Goal: Task Accomplishment & Management: Manage account settings

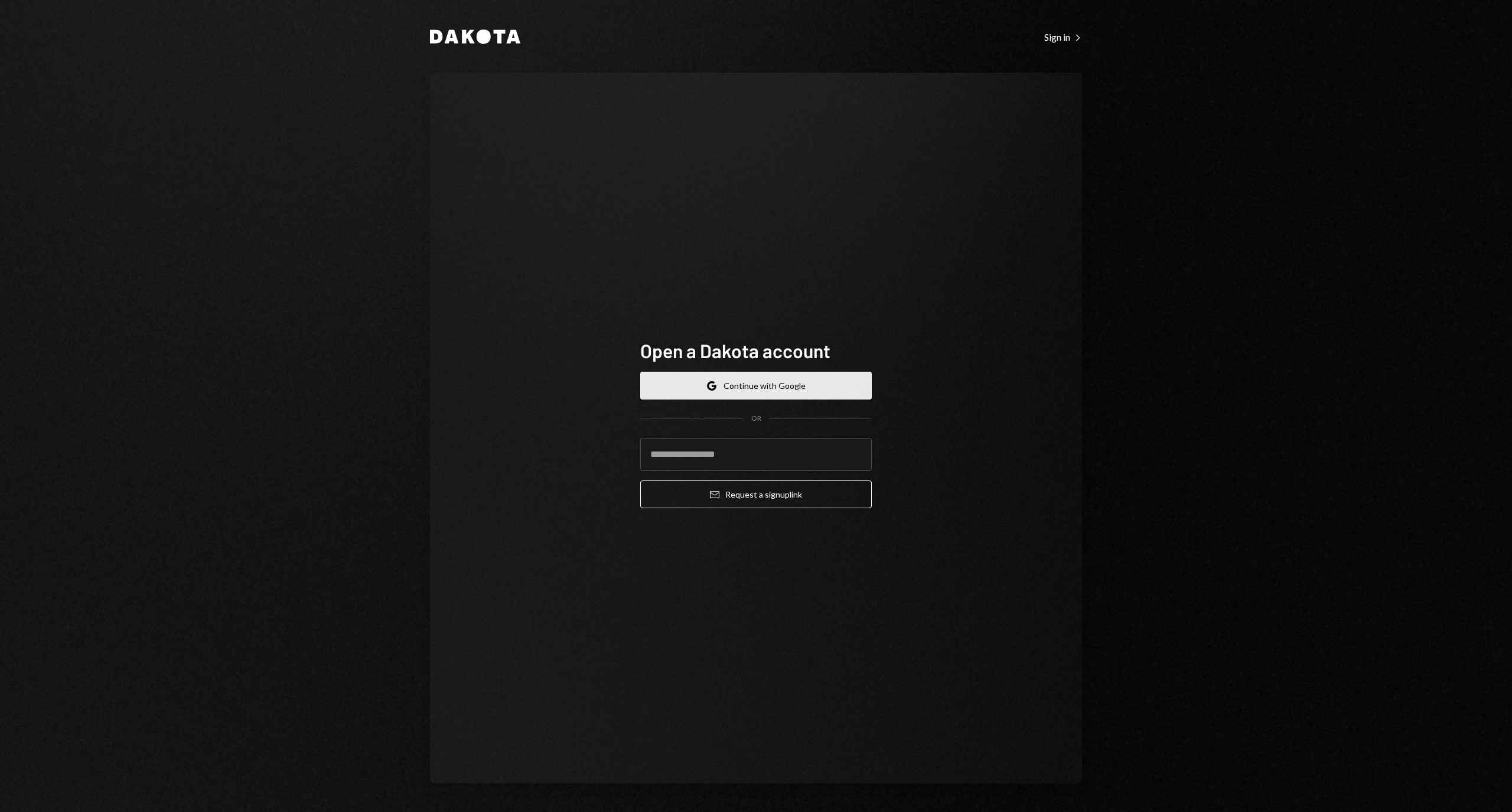
click at [754, 382] on button "Google Continue with Google" at bounding box center [756, 385] width 232 height 28
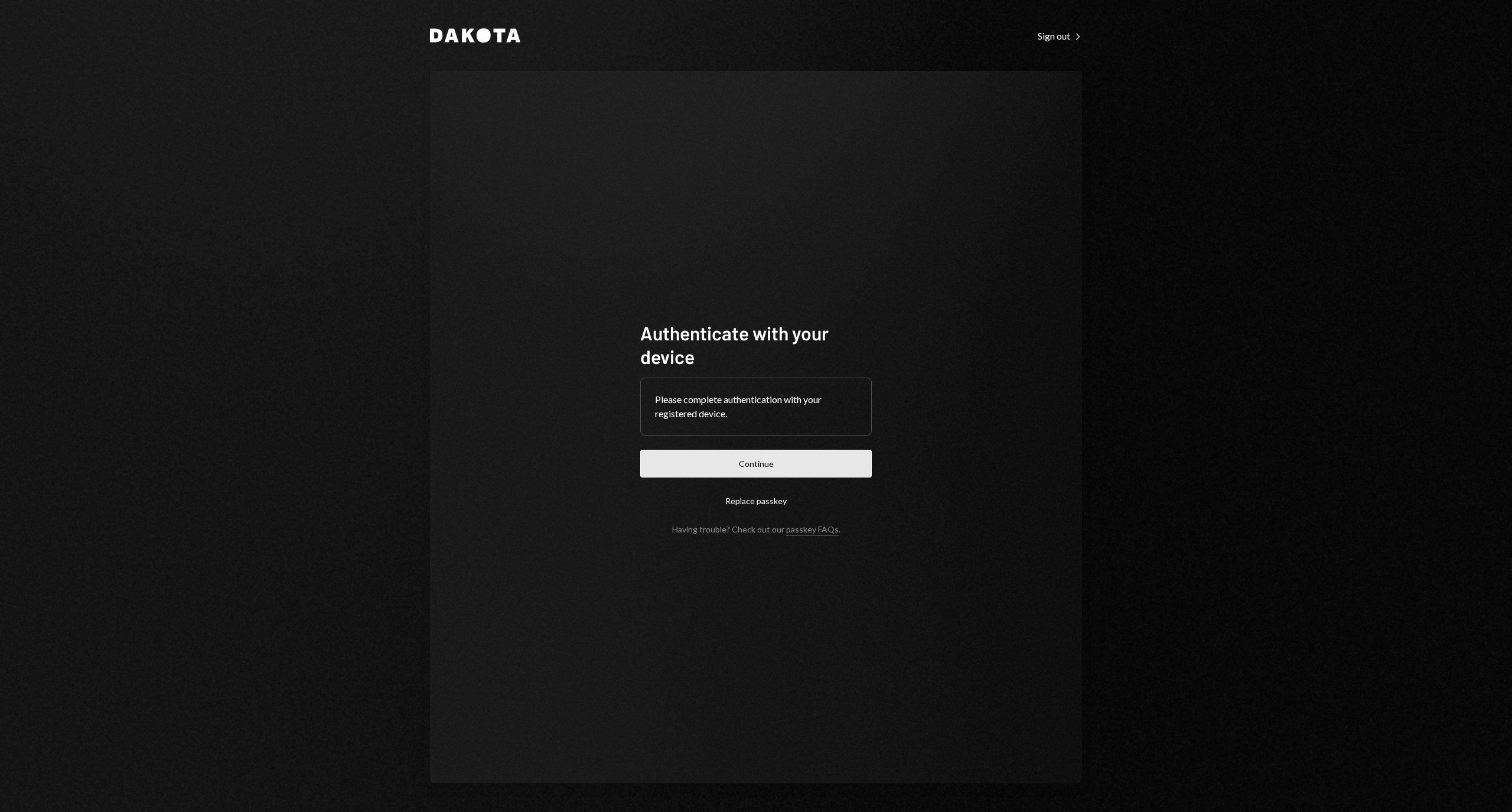
click at [731, 461] on button "Continue" at bounding box center [756, 463] width 232 height 28
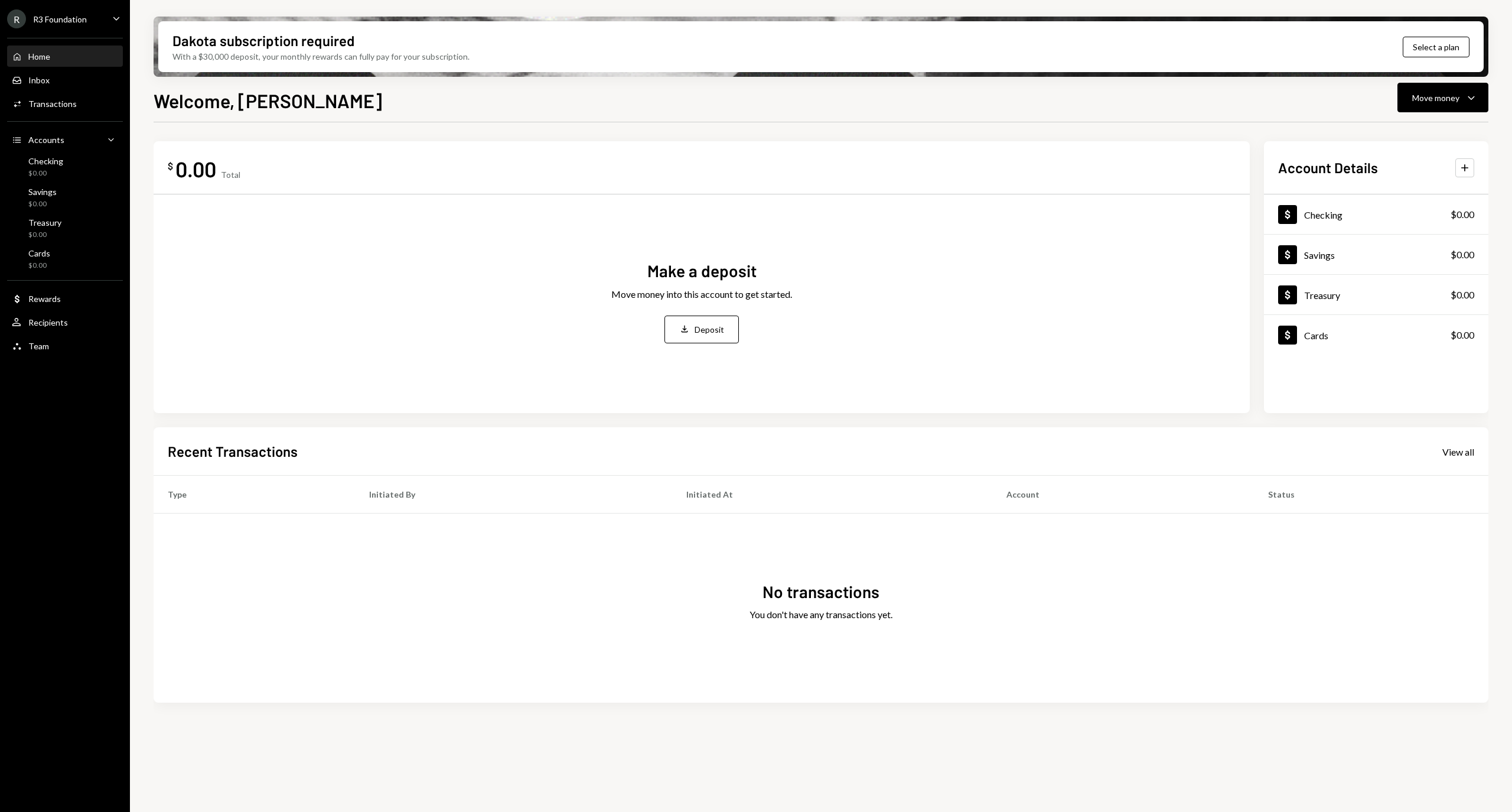
click at [64, 16] on div "R3 Foundation" at bounding box center [60, 19] width 54 height 10
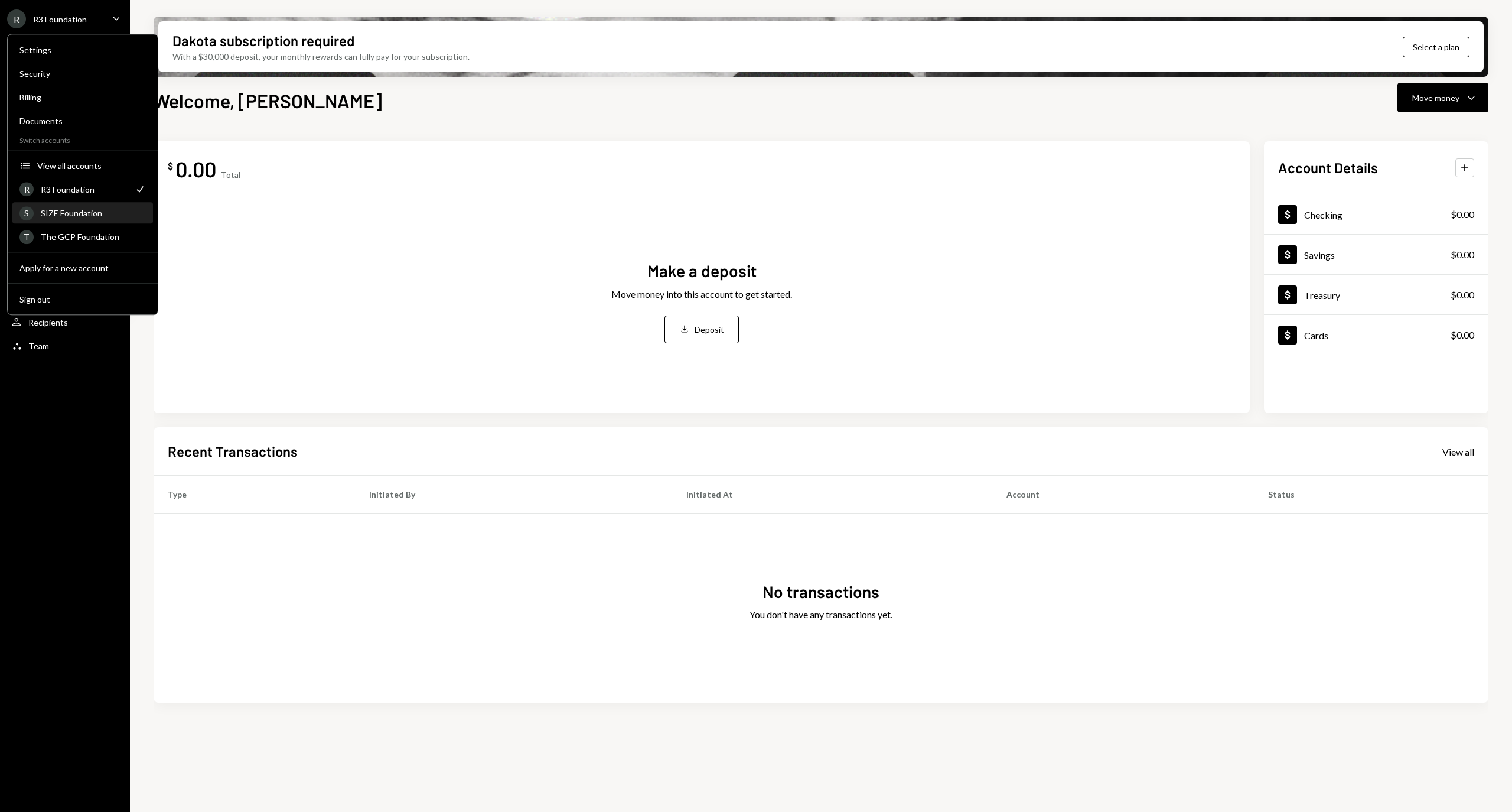
click at [97, 219] on div "S SIZE Foundation" at bounding box center [82, 213] width 126 height 20
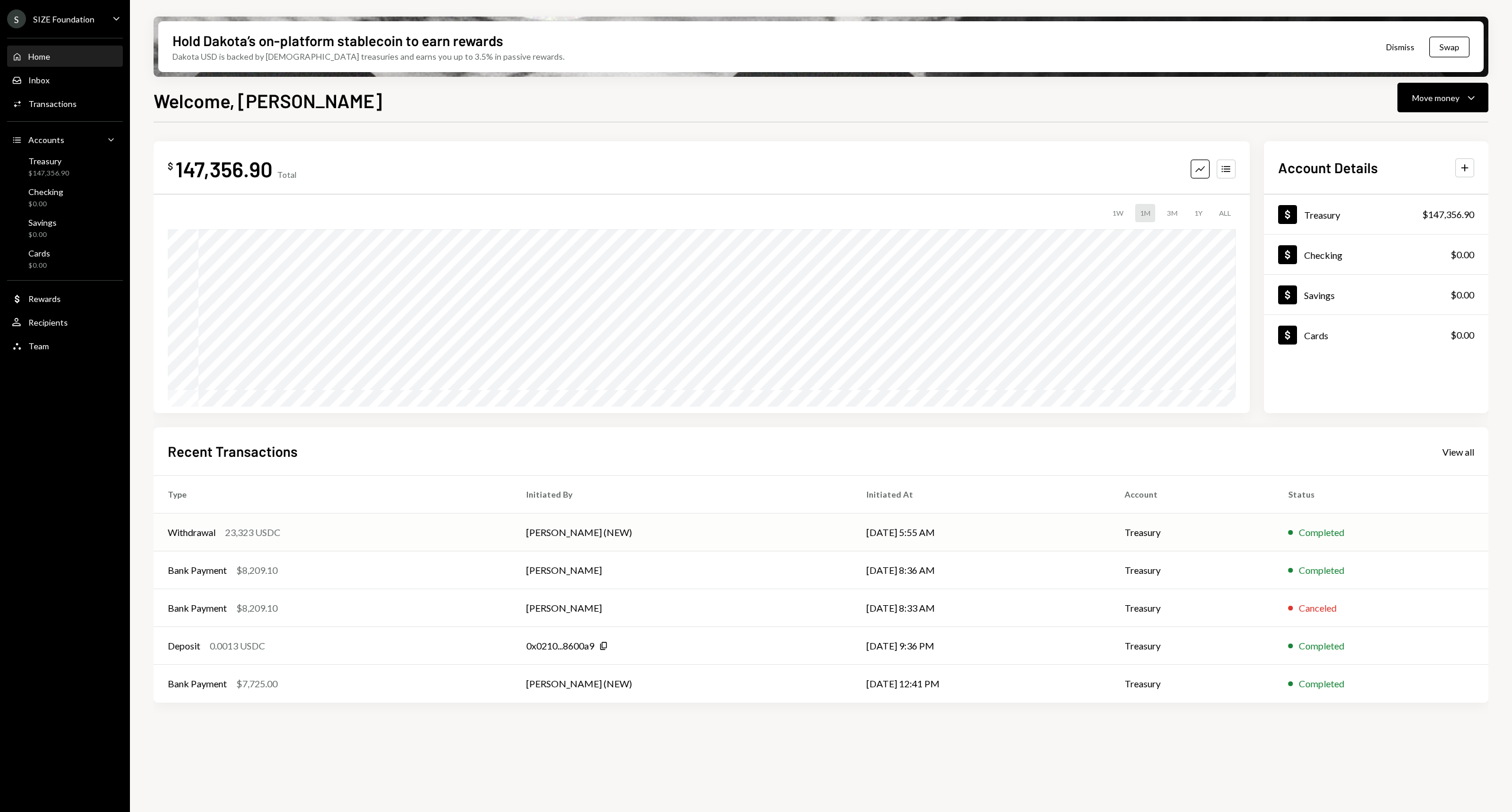
click at [396, 530] on div "Withdrawal 23,323 USDC" at bounding box center [332, 532] width 330 height 14
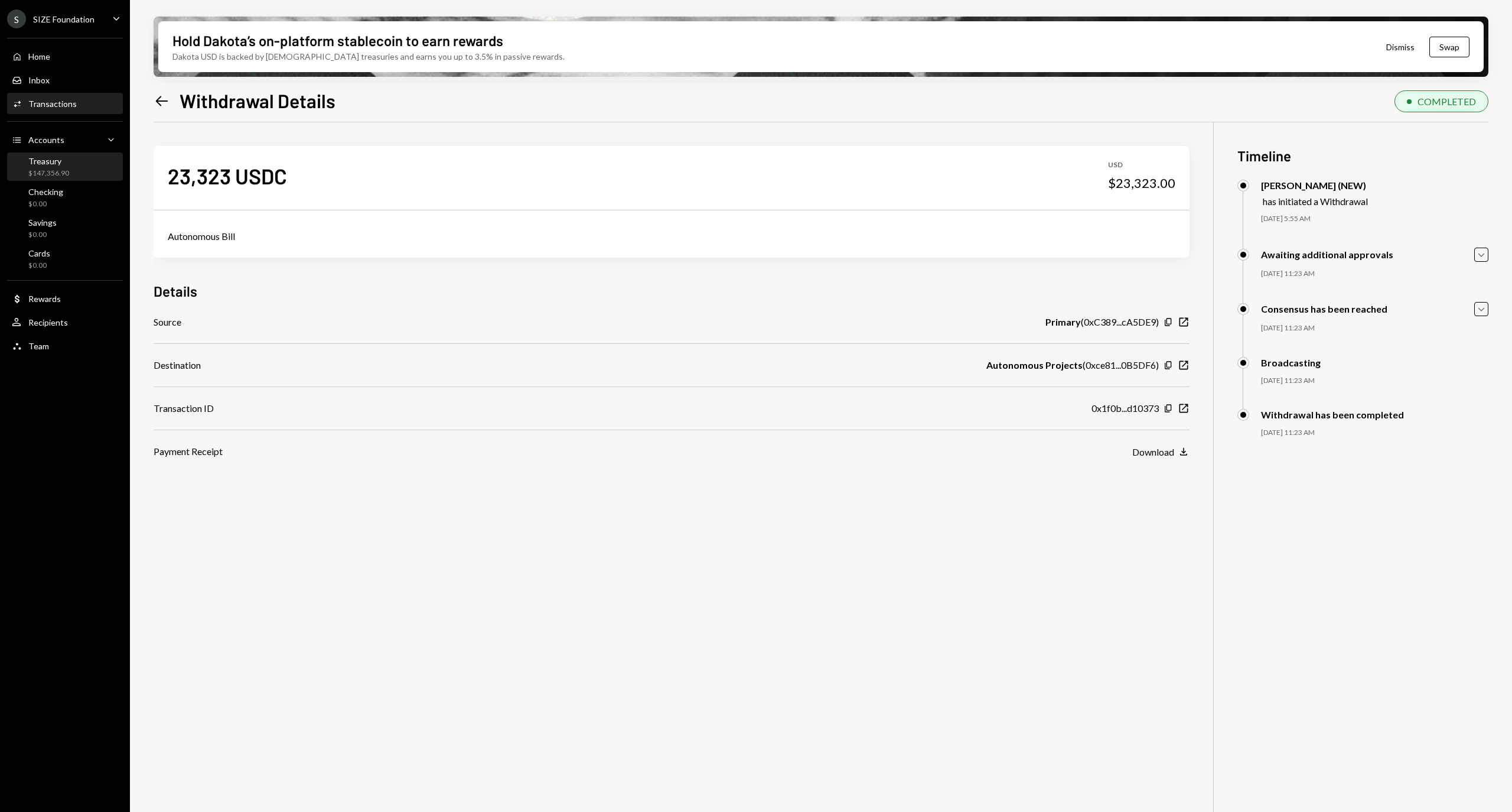
click at [93, 178] on div "Treasury $147,356.90" at bounding box center [64, 167] width 106 height 27
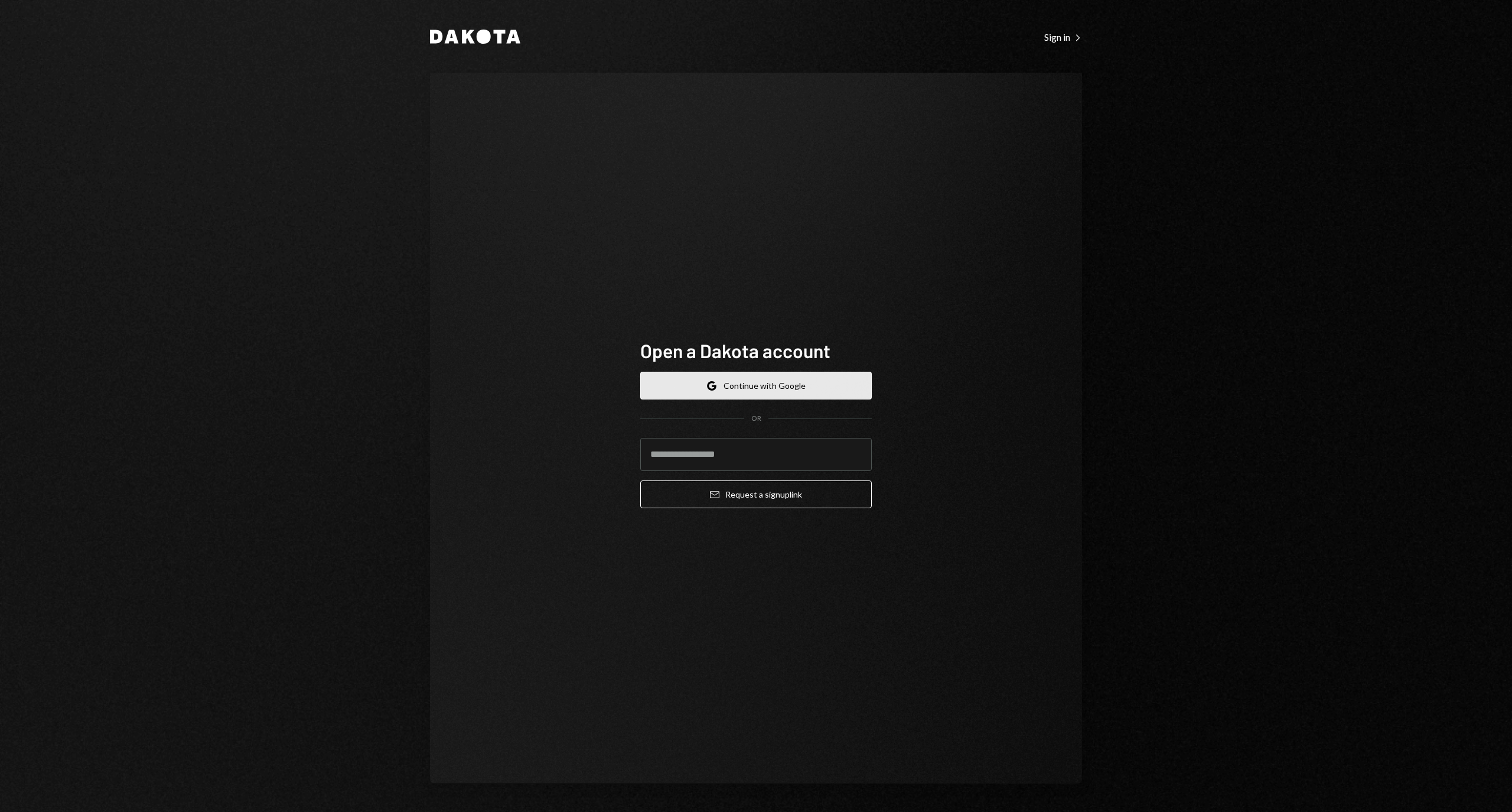
click at [716, 381] on icon "Google" at bounding box center [712, 386] width 9 height 9
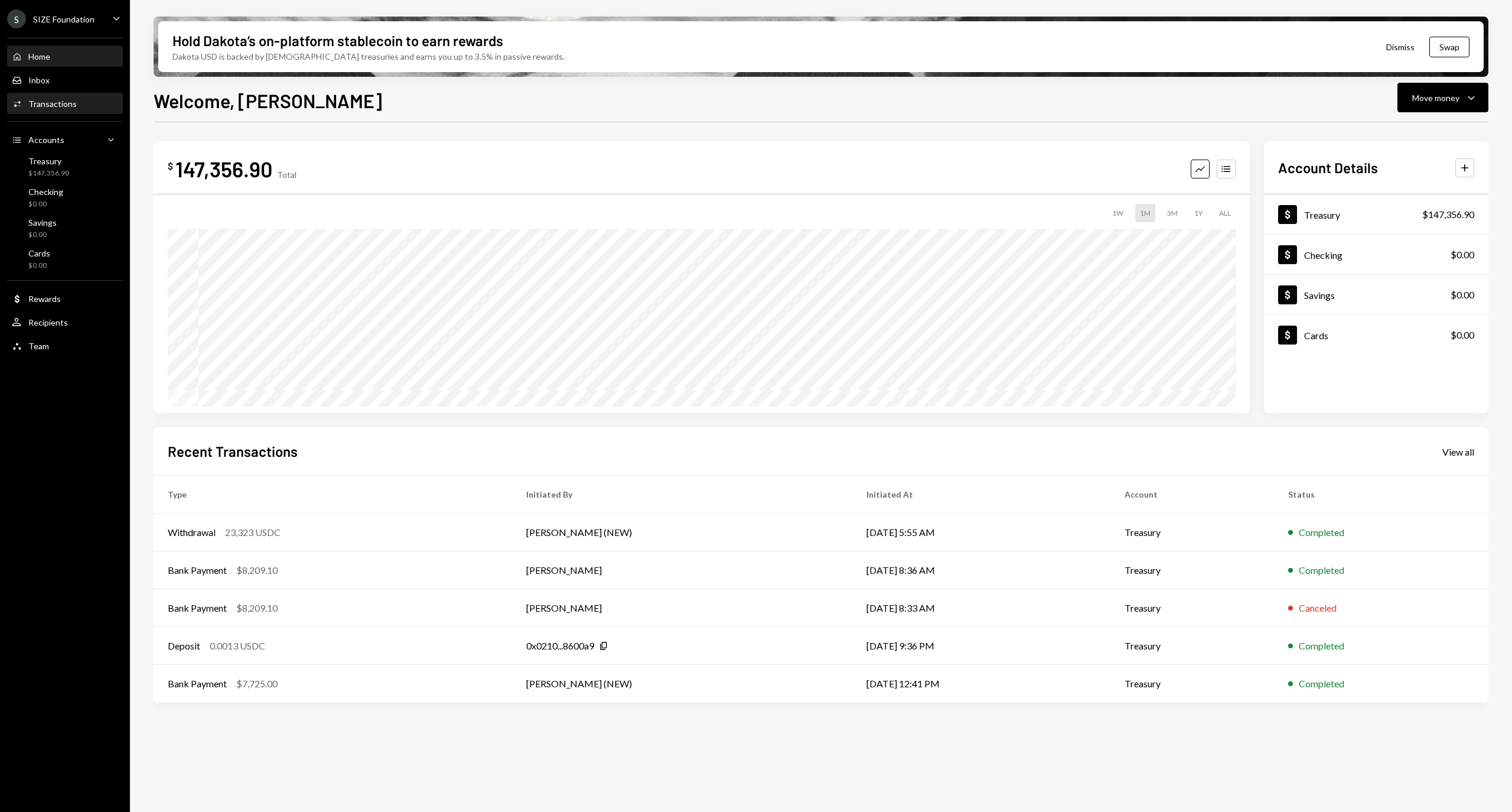
click at [68, 107] on div "Transactions" at bounding box center [53, 103] width 49 height 10
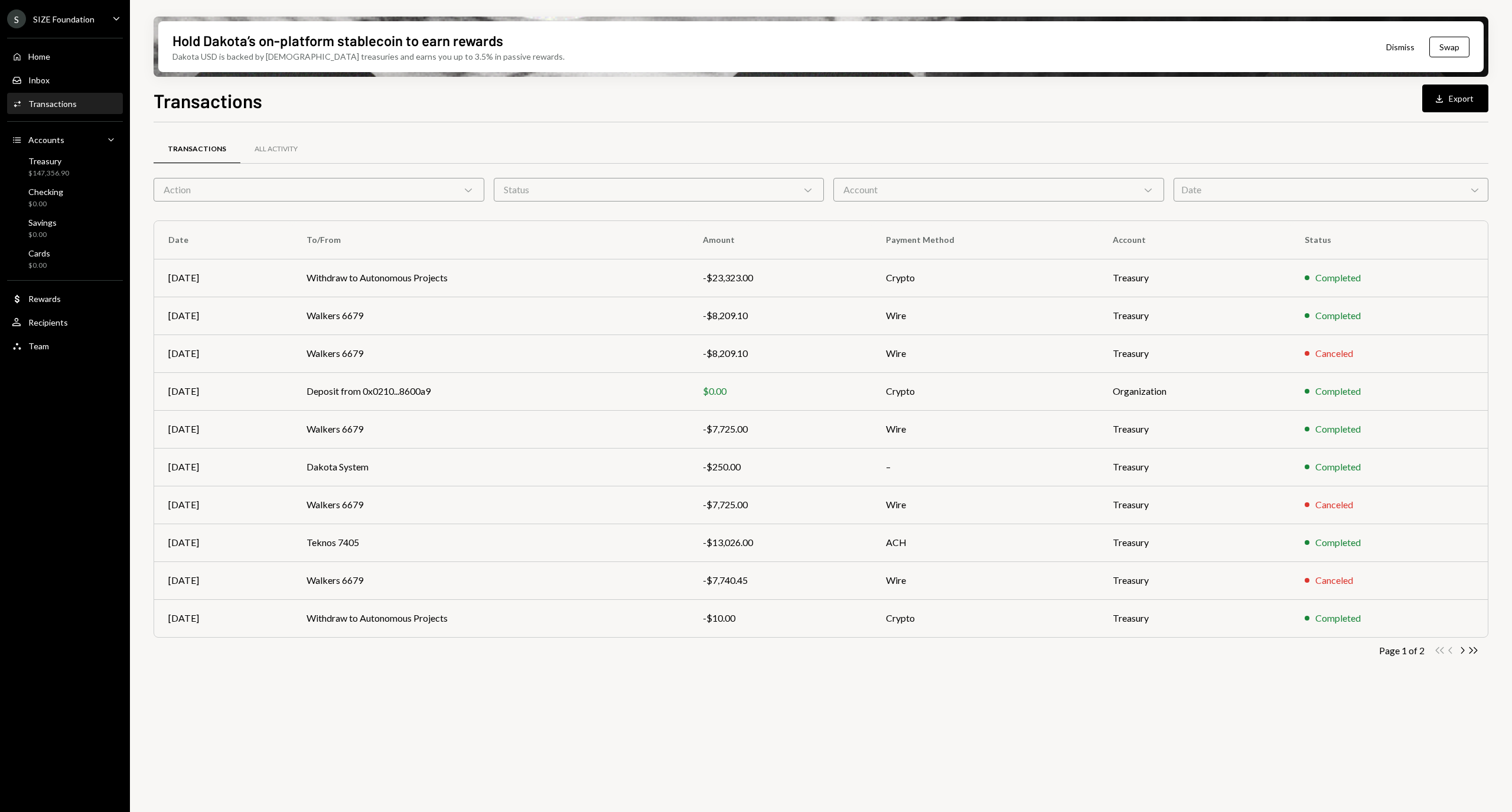
click at [104, 16] on div "S SIZE Foundation Caret Down" at bounding box center [65, 19] width 130 height 19
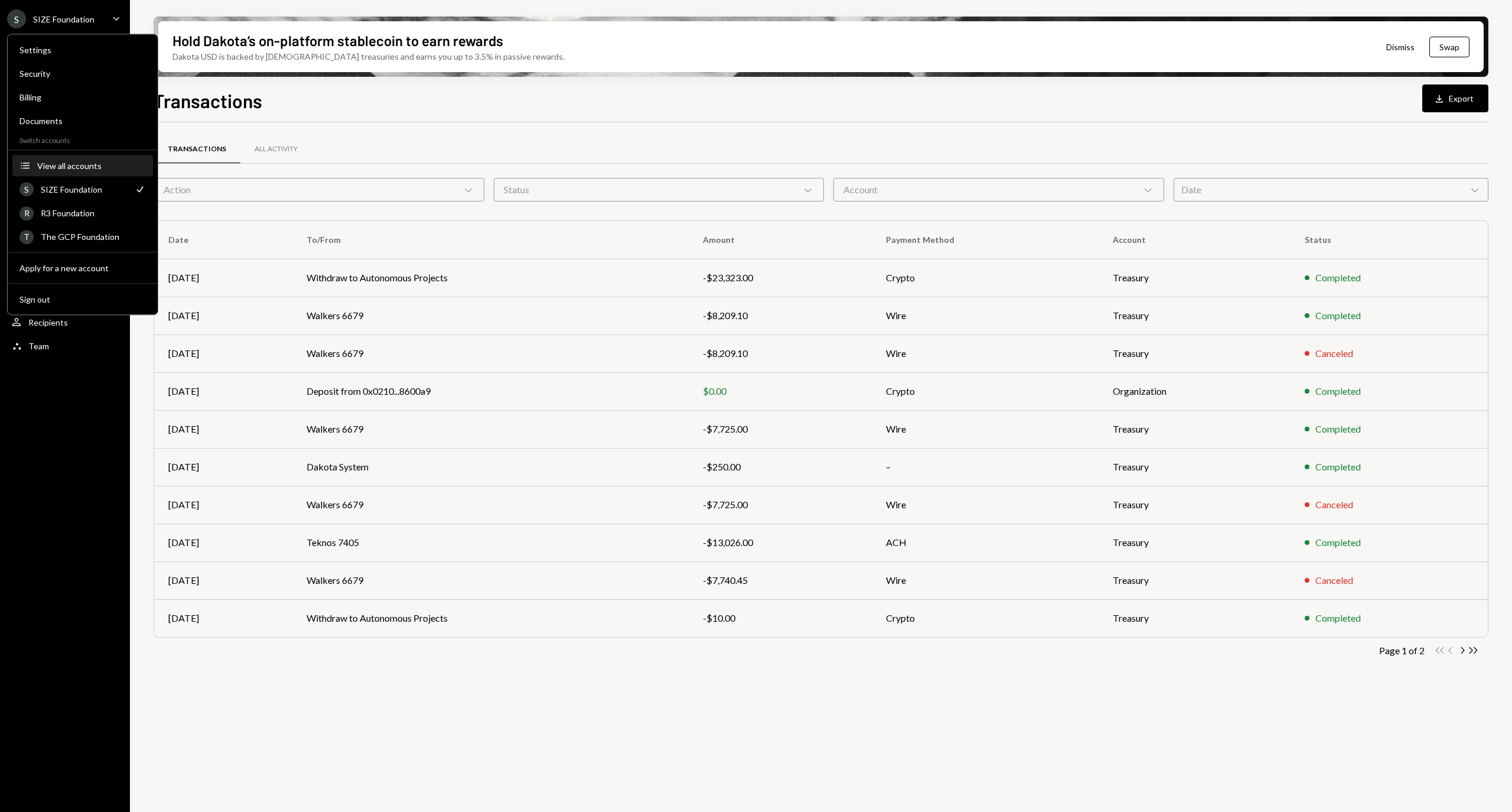
click at [90, 166] on div "View all accounts" at bounding box center [91, 166] width 109 height 10
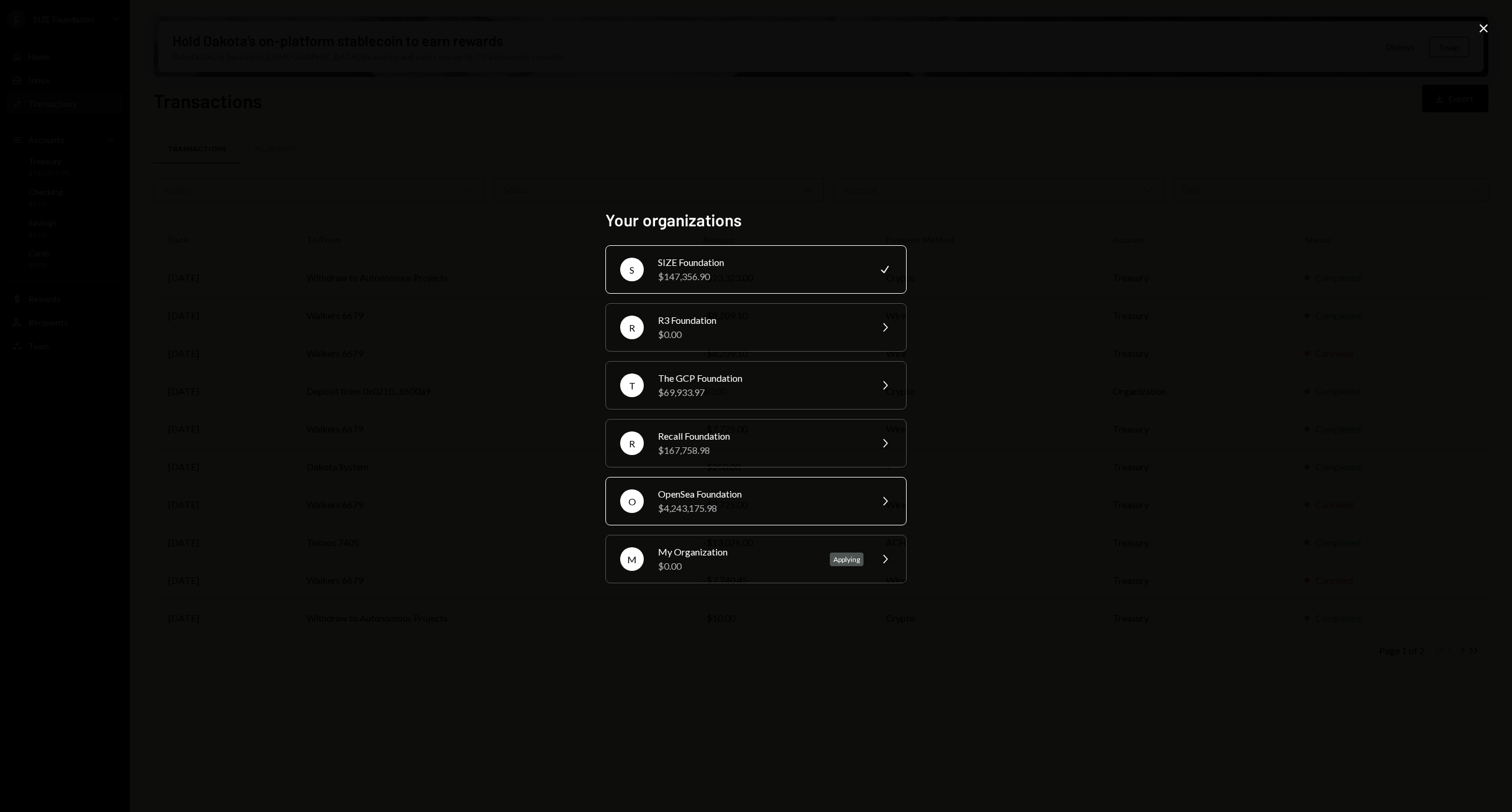
click at [768, 478] on div "O OpenSea Foundation $4,243,175.98 Chevron Right" at bounding box center [756, 501] width 301 height 49
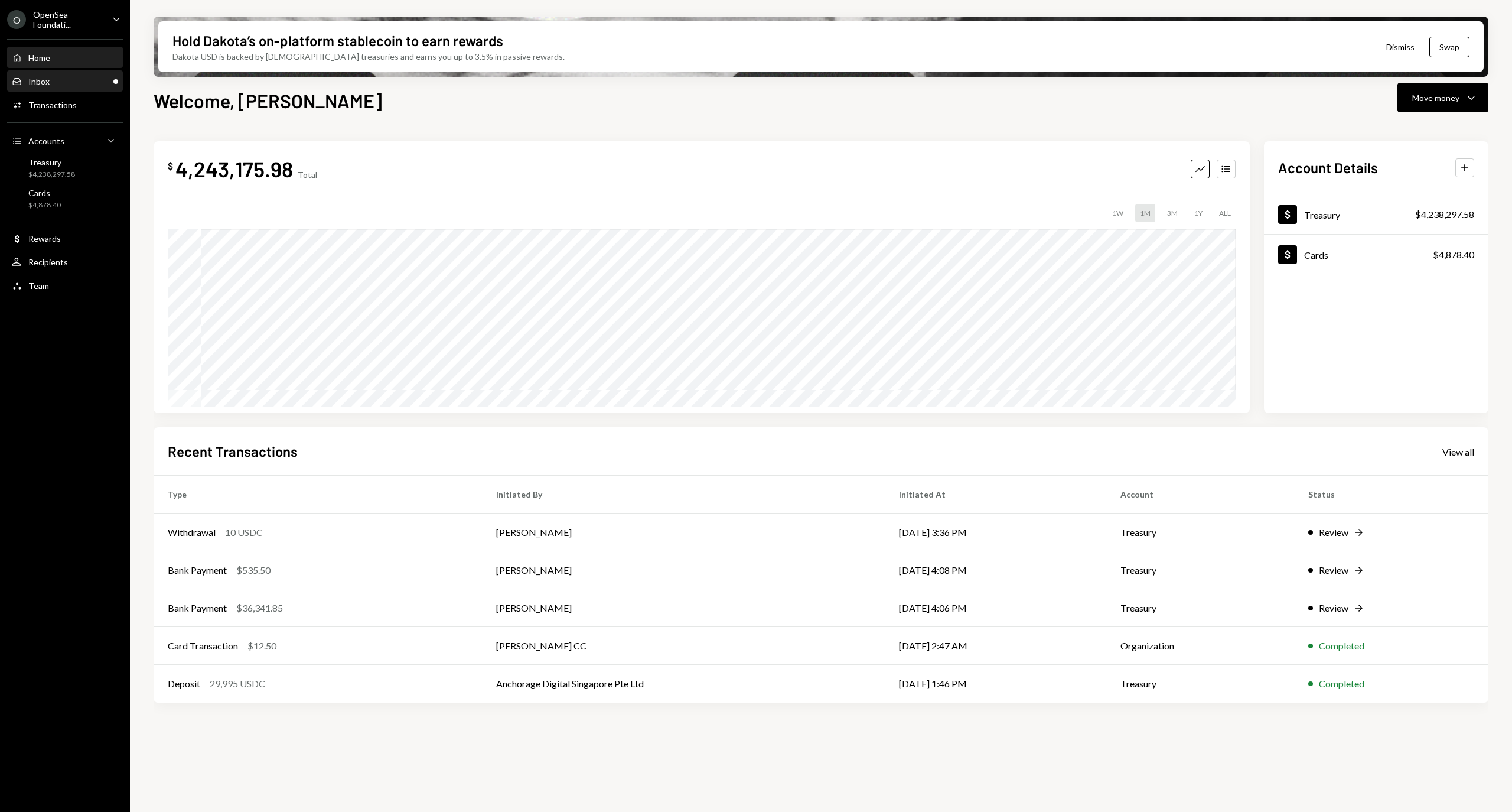
click at [79, 84] on div "Inbox Inbox" at bounding box center [64, 82] width 106 height 11
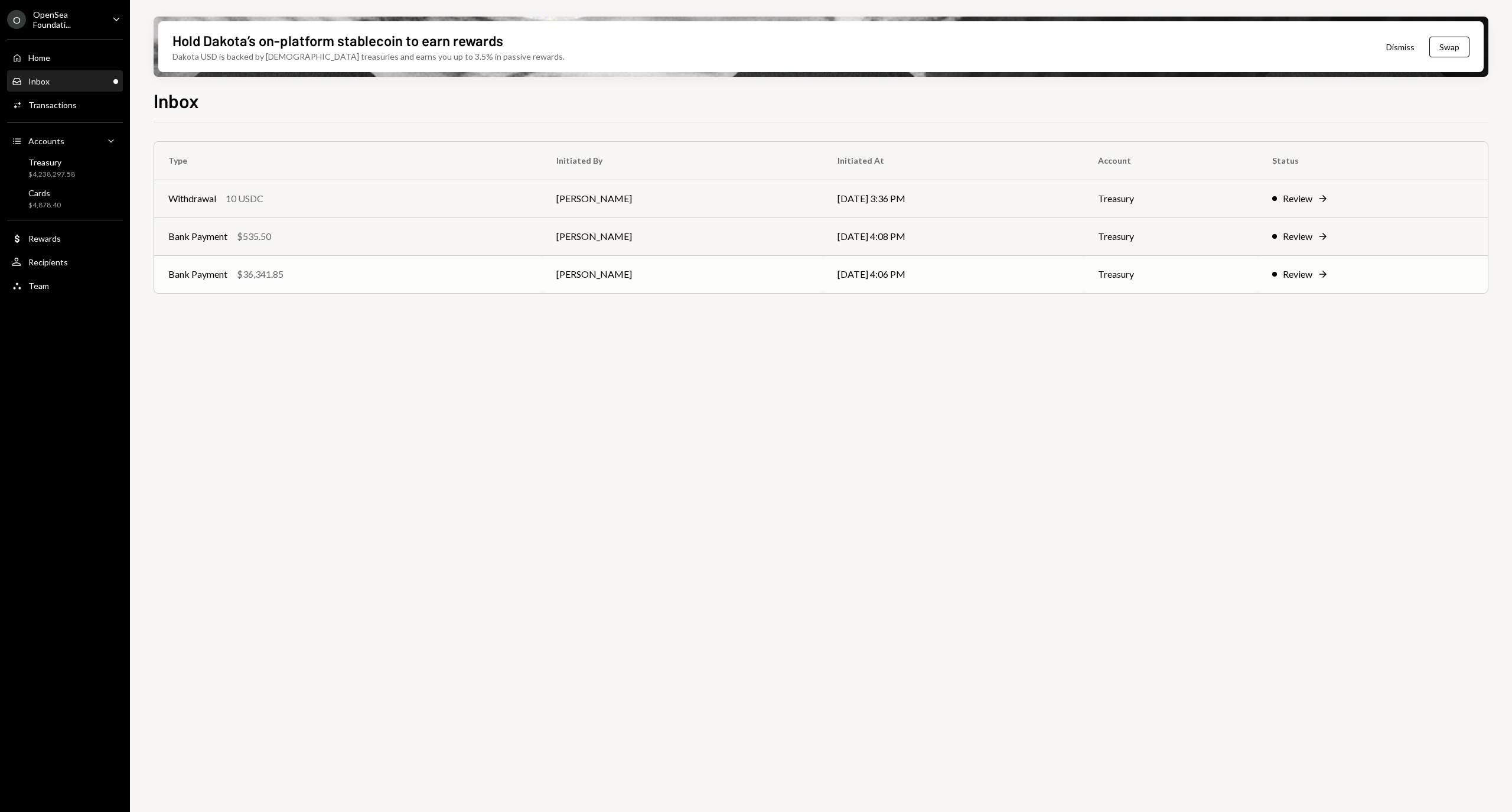
click at [1309, 282] on td "Review Right Arrow" at bounding box center [1373, 274] width 230 height 38
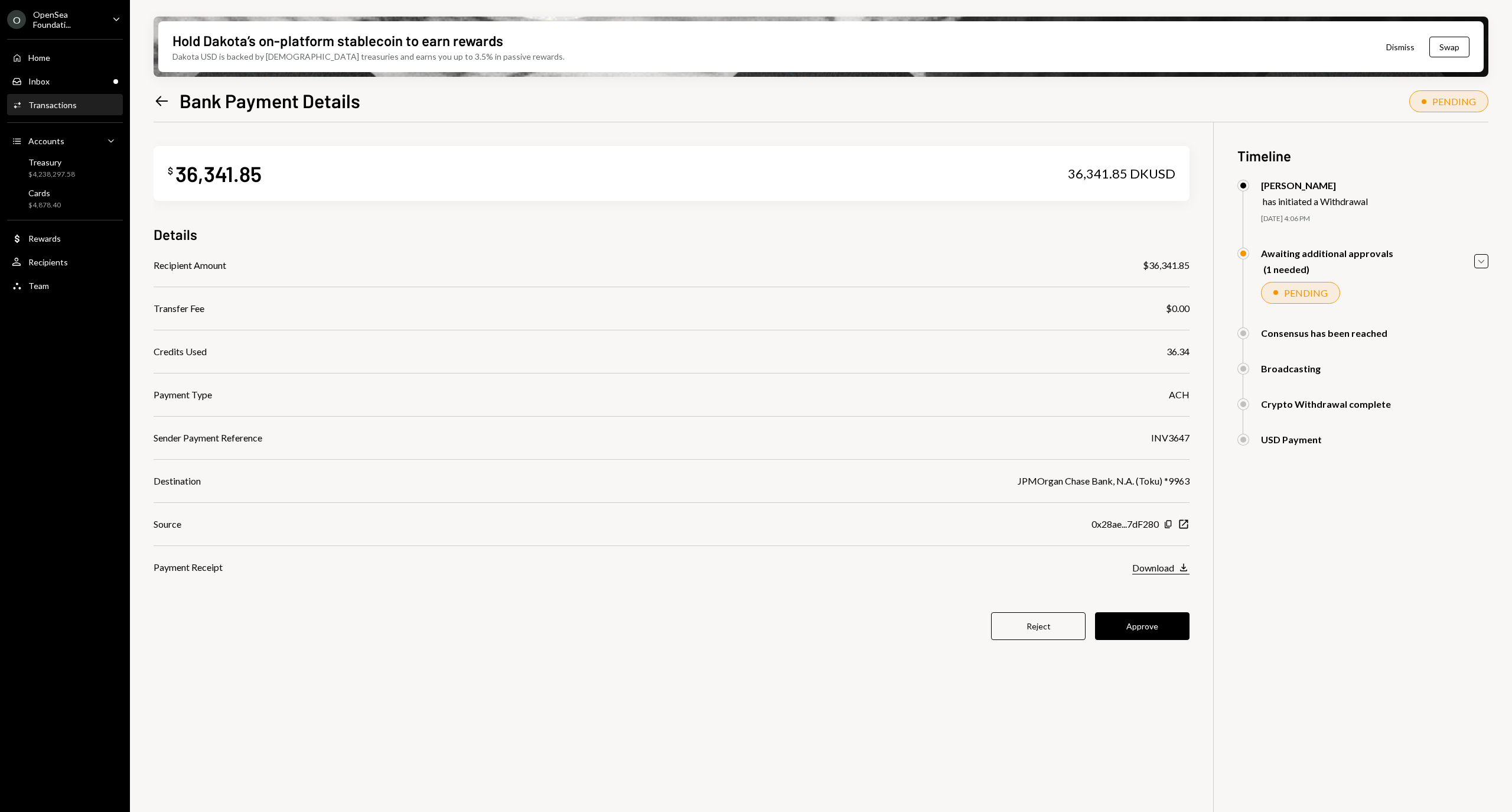
click at [1173, 571] on div "Download" at bounding box center [1153, 567] width 42 height 11
click at [1143, 628] on button "Approve" at bounding box center [1142, 626] width 95 height 28
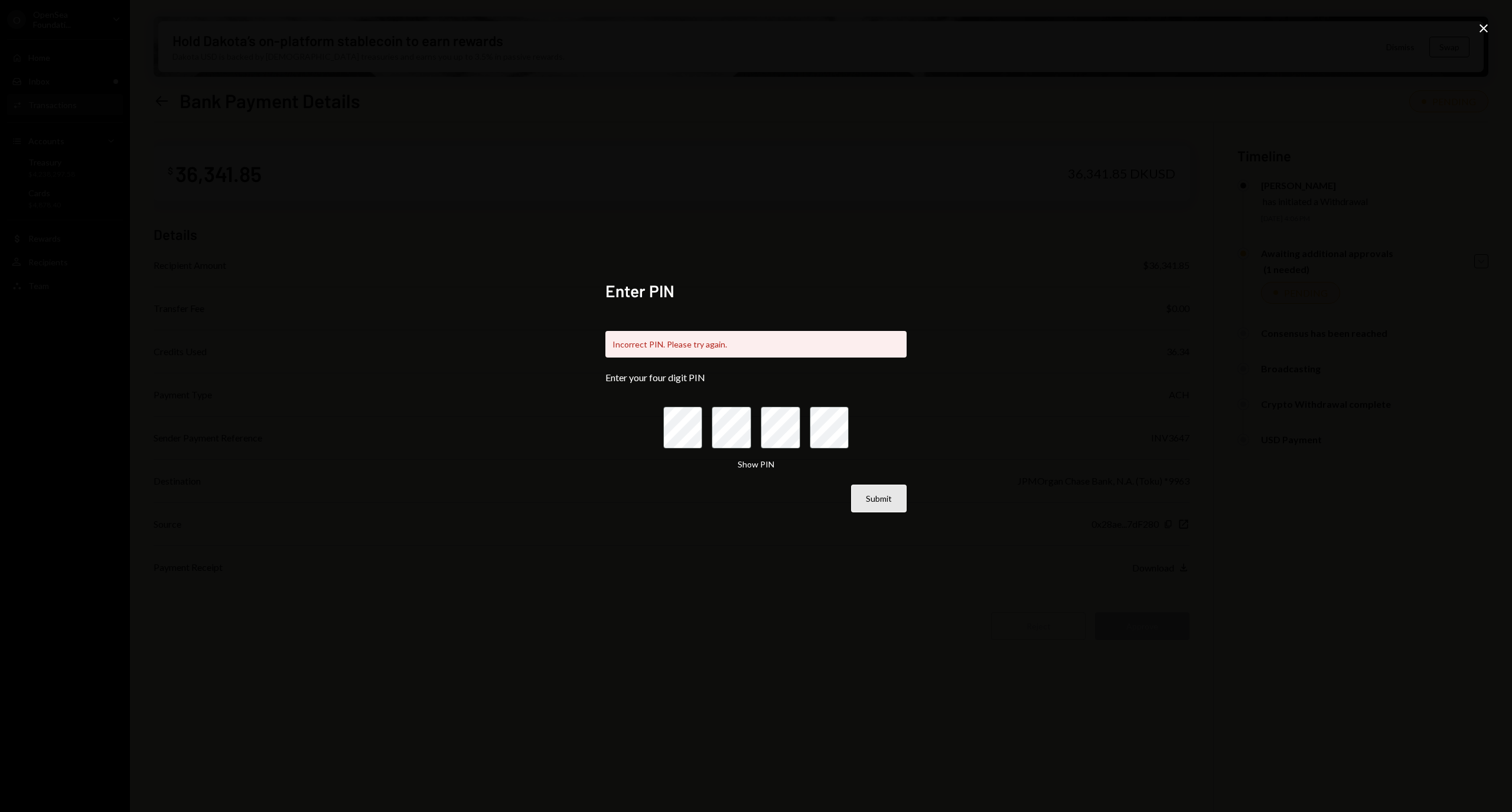
click at [884, 490] on button "Submit" at bounding box center [879, 498] width 55 height 28
click at [747, 461] on button "Show PIN" at bounding box center [756, 464] width 36 height 11
click at [747, 461] on button "Hide PIN" at bounding box center [756, 464] width 33 height 11
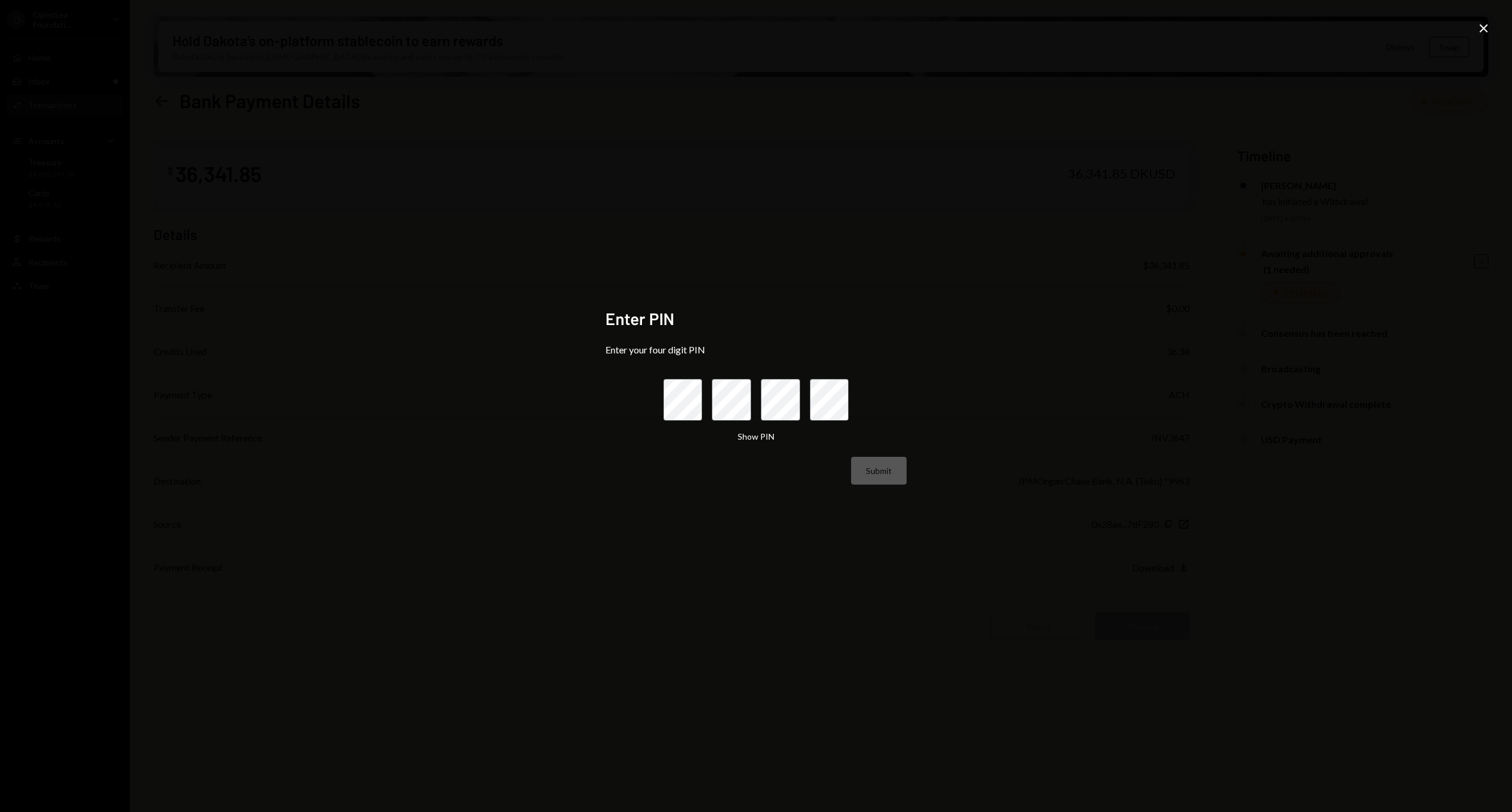
click at [1488, 22] on icon "Close" at bounding box center [1483, 28] width 14 height 14
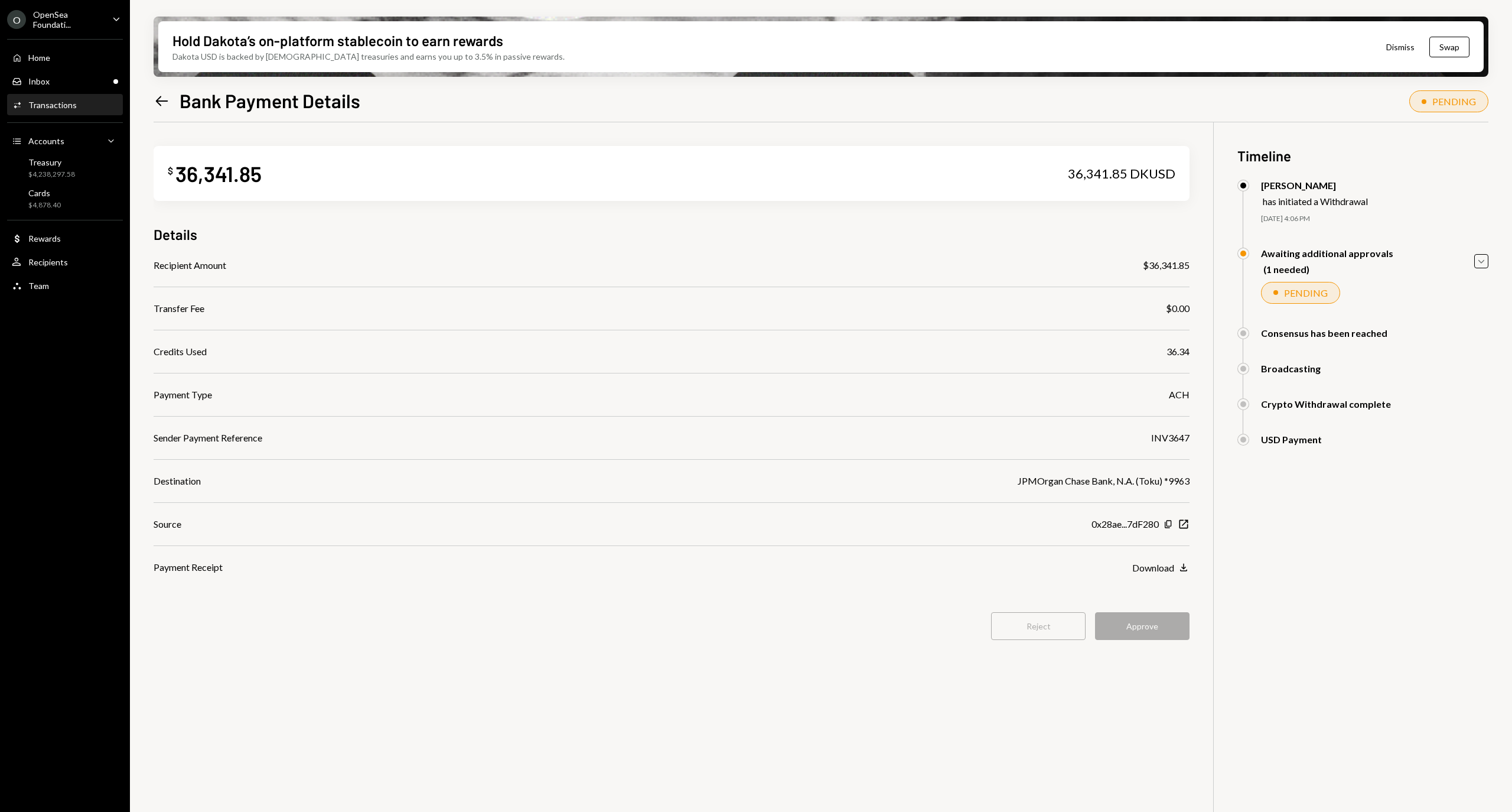
click at [74, 105] on div "Transactions" at bounding box center [53, 105] width 49 height 10
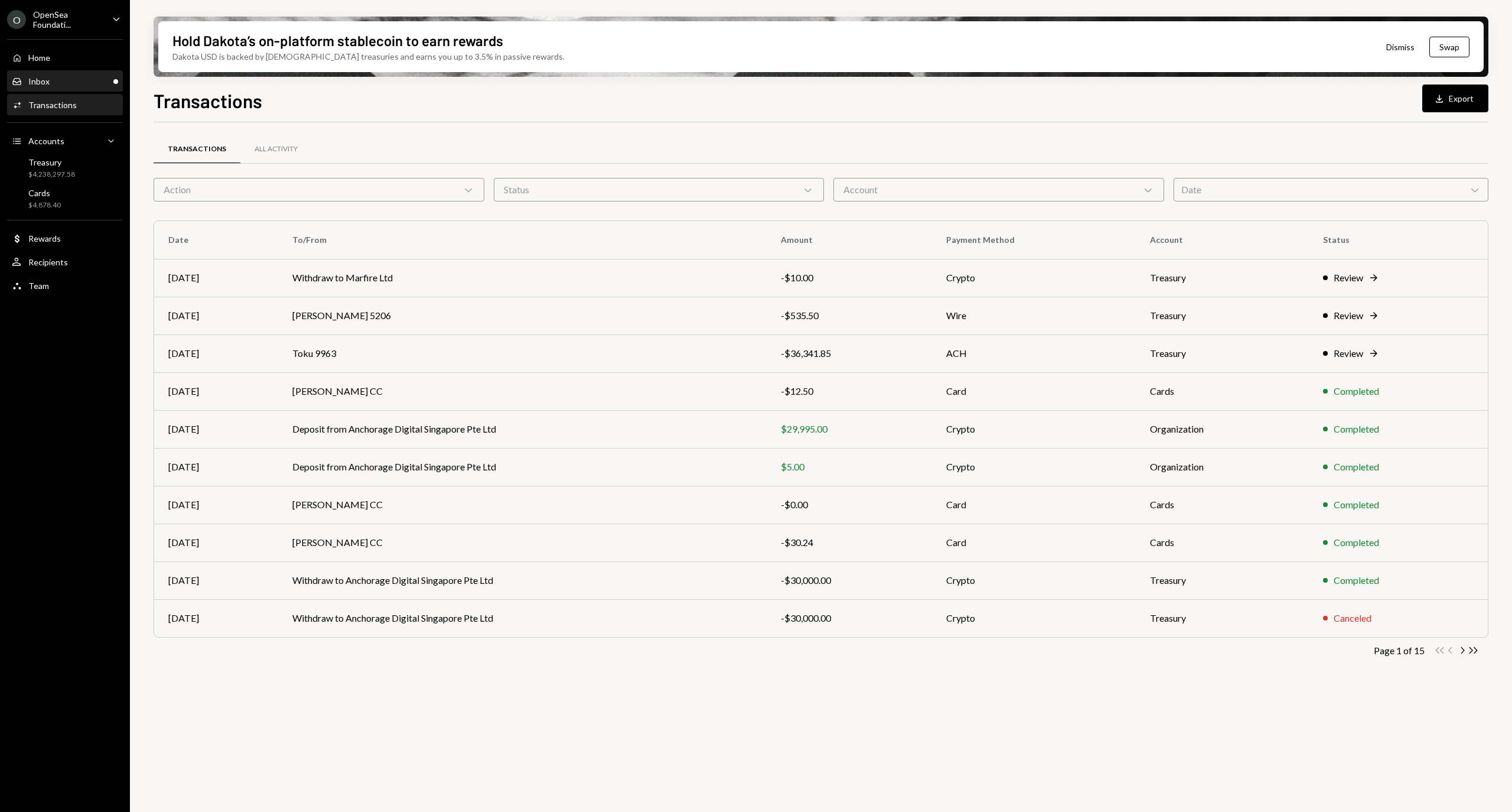
click at [77, 73] on div "Inbox Inbox" at bounding box center [64, 82] width 106 height 20
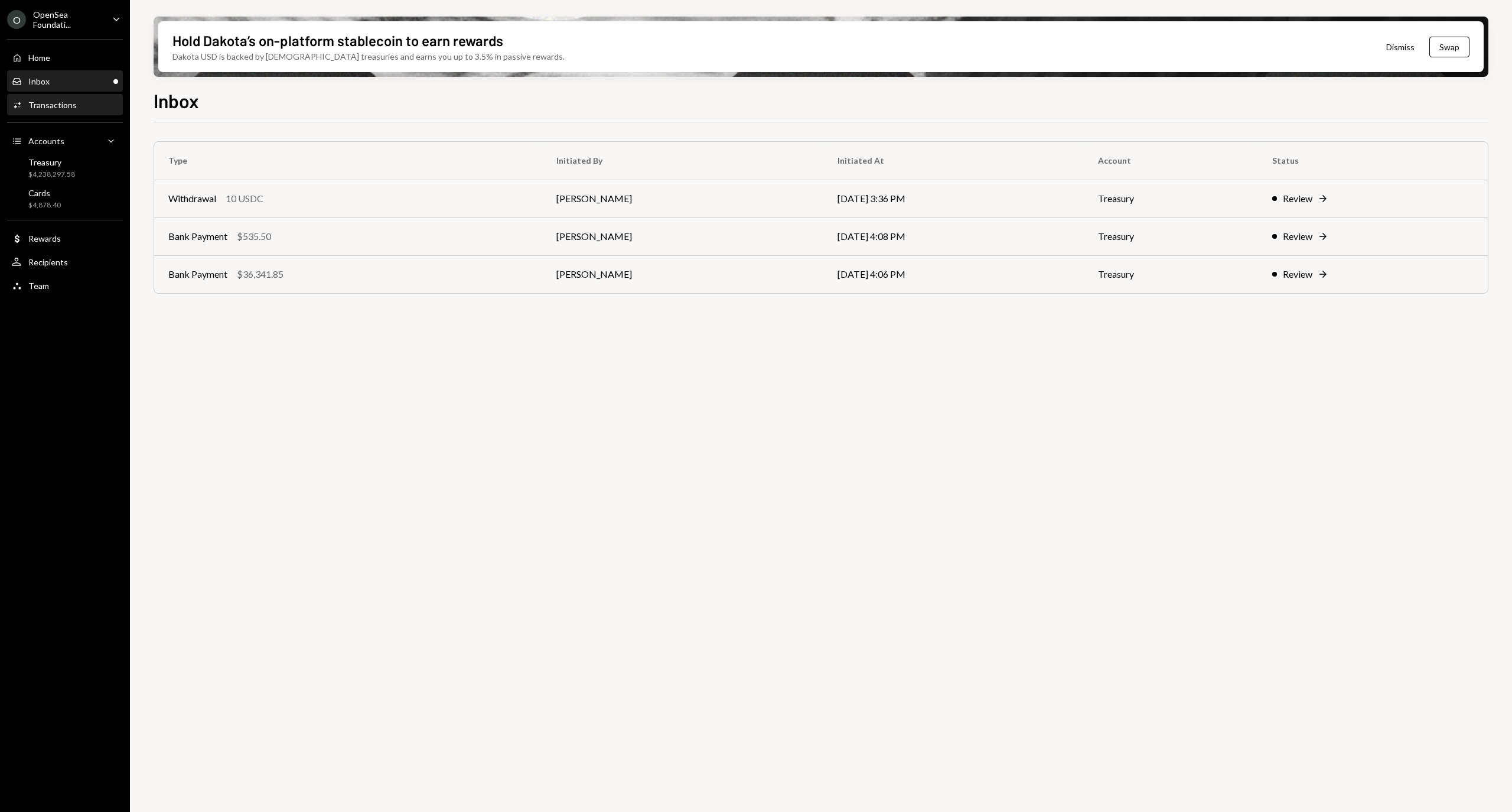
click at [76, 100] on div "Activities Transactions" at bounding box center [64, 105] width 106 height 11
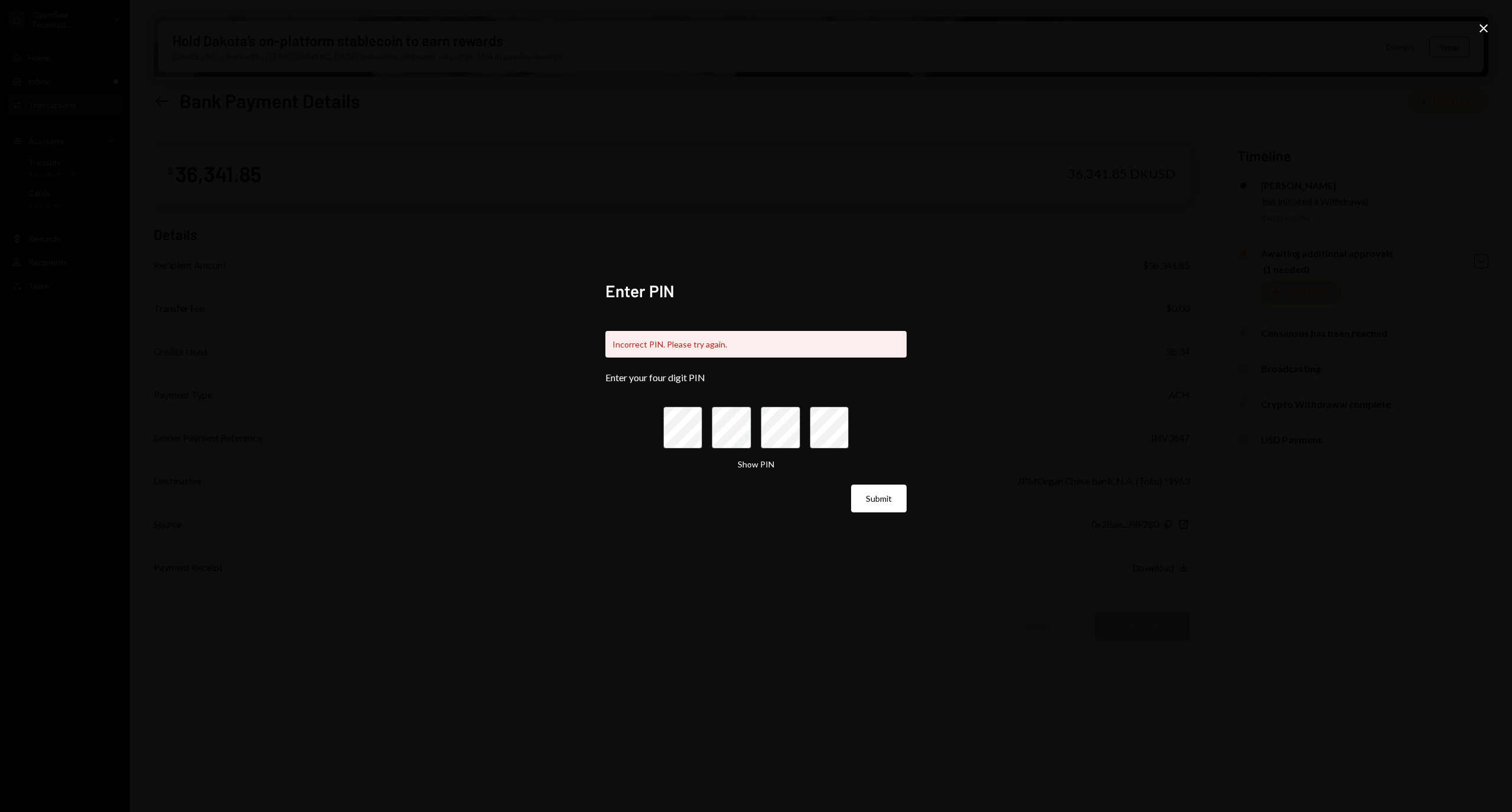
click at [733, 459] on div "Show PIN" at bounding box center [756, 464] width 186 height 12
click at [742, 459] on button "Show PIN" at bounding box center [756, 464] width 36 height 11
click at [875, 497] on button "Submit" at bounding box center [879, 498] width 55 height 28
click at [1470, 26] on div "Enter PIN Incorrect PIN. Please try again. Enter your four digit PIN Hide PIN S…" at bounding box center [756, 406] width 1512 height 812
click at [1481, 26] on icon at bounding box center [1484, 28] width 8 height 8
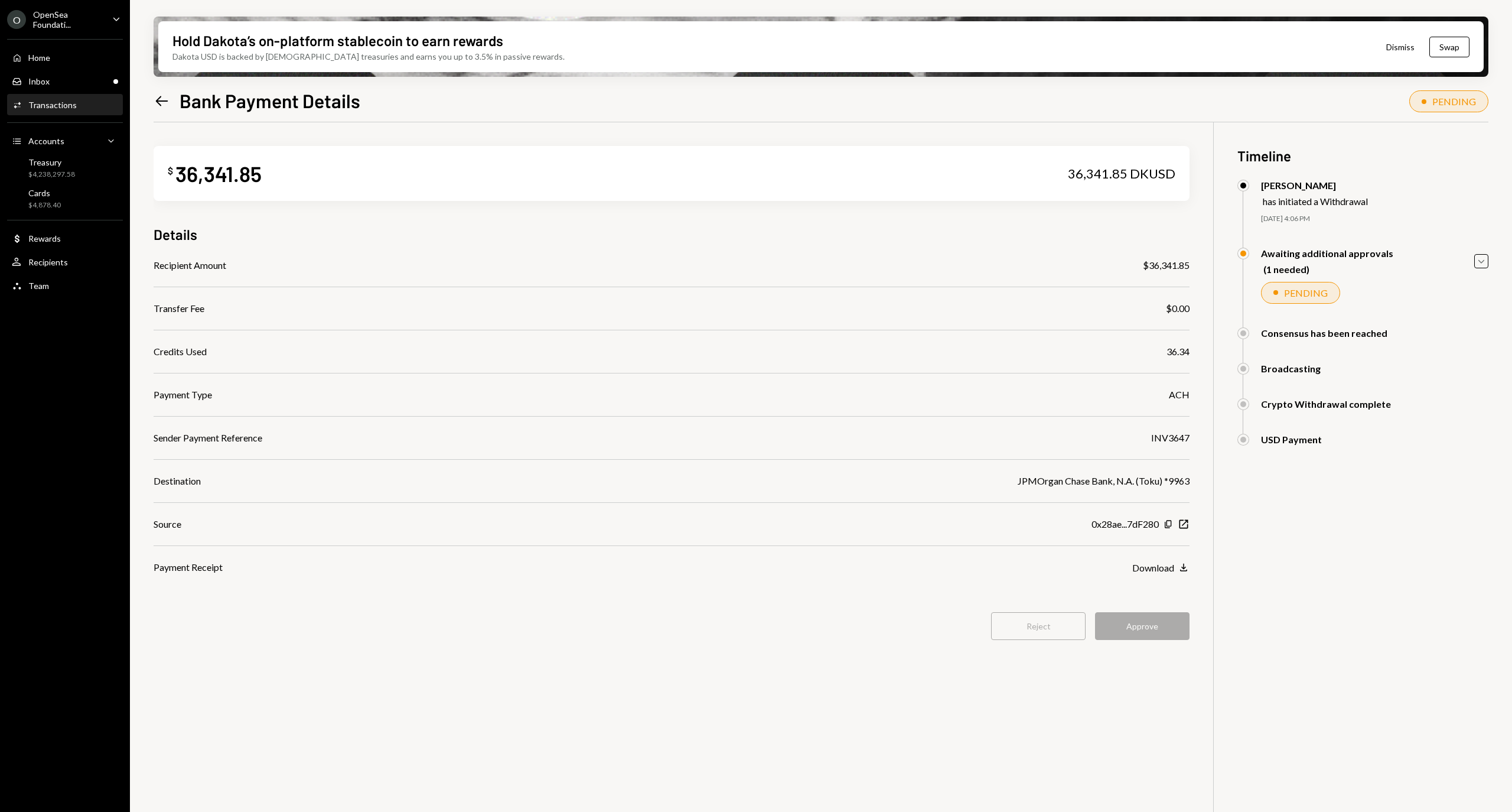
click at [66, 11] on div "OpenSea Foundati..." at bounding box center [68, 20] width 70 height 20
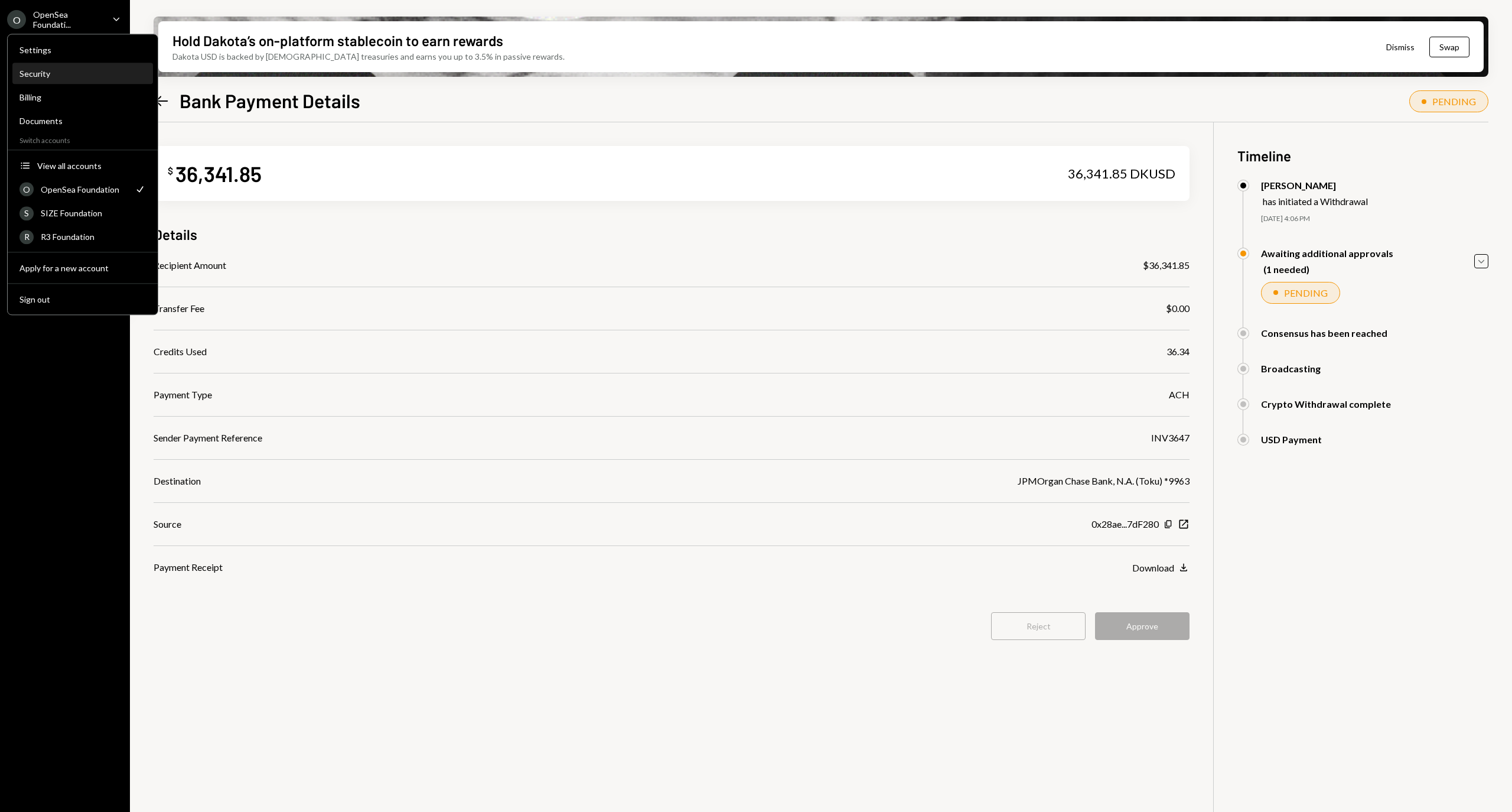
click at [74, 72] on div "Security" at bounding box center [82, 73] width 126 height 10
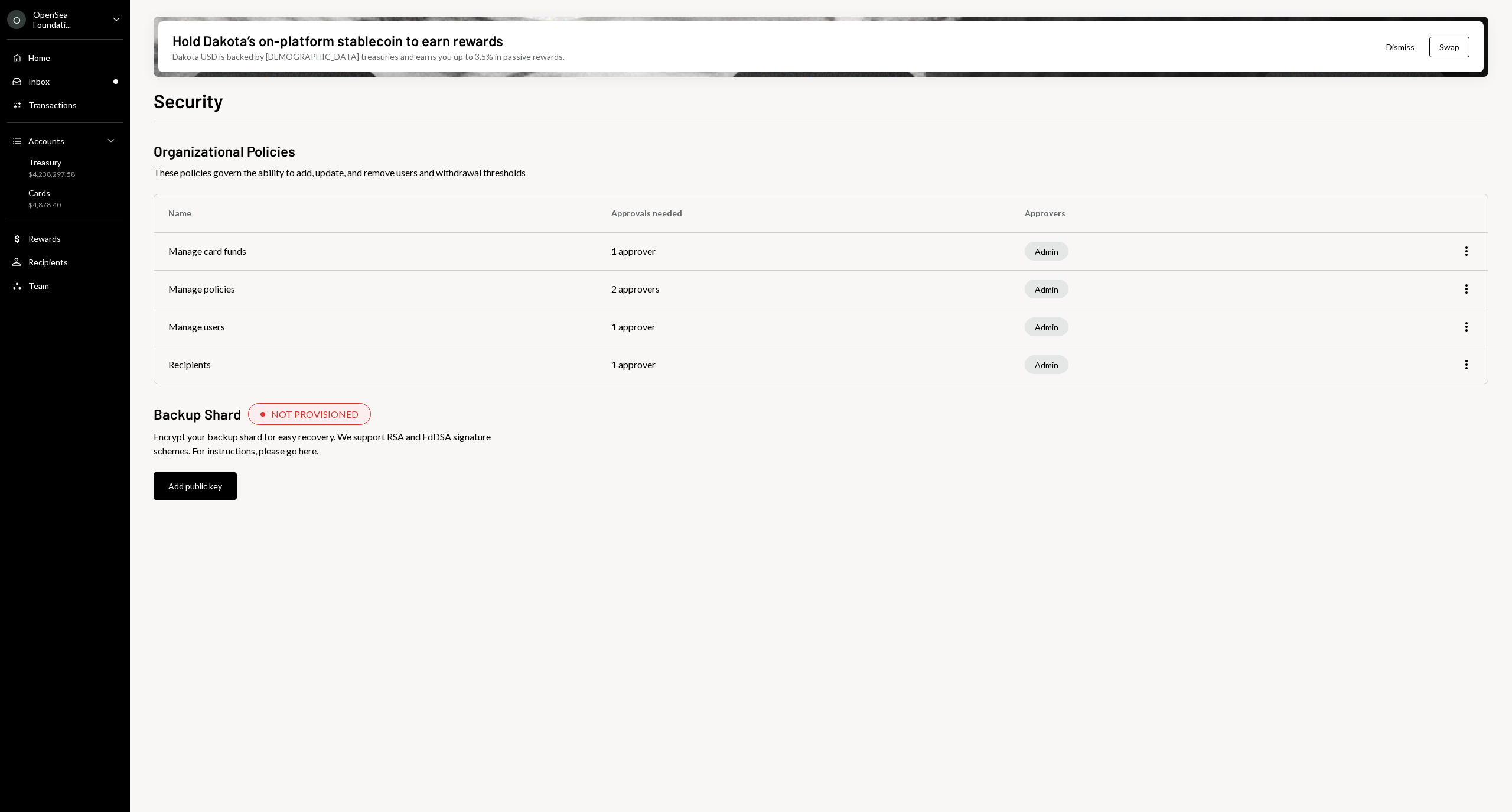
click at [83, 32] on div "Home Home Inbox Inbox Activities Transactions Accounts Accounts Caret Down Trea…" at bounding box center [65, 165] width 130 height 266
click at [97, 22] on div "OpenSea Foundati..." at bounding box center [68, 20] width 70 height 20
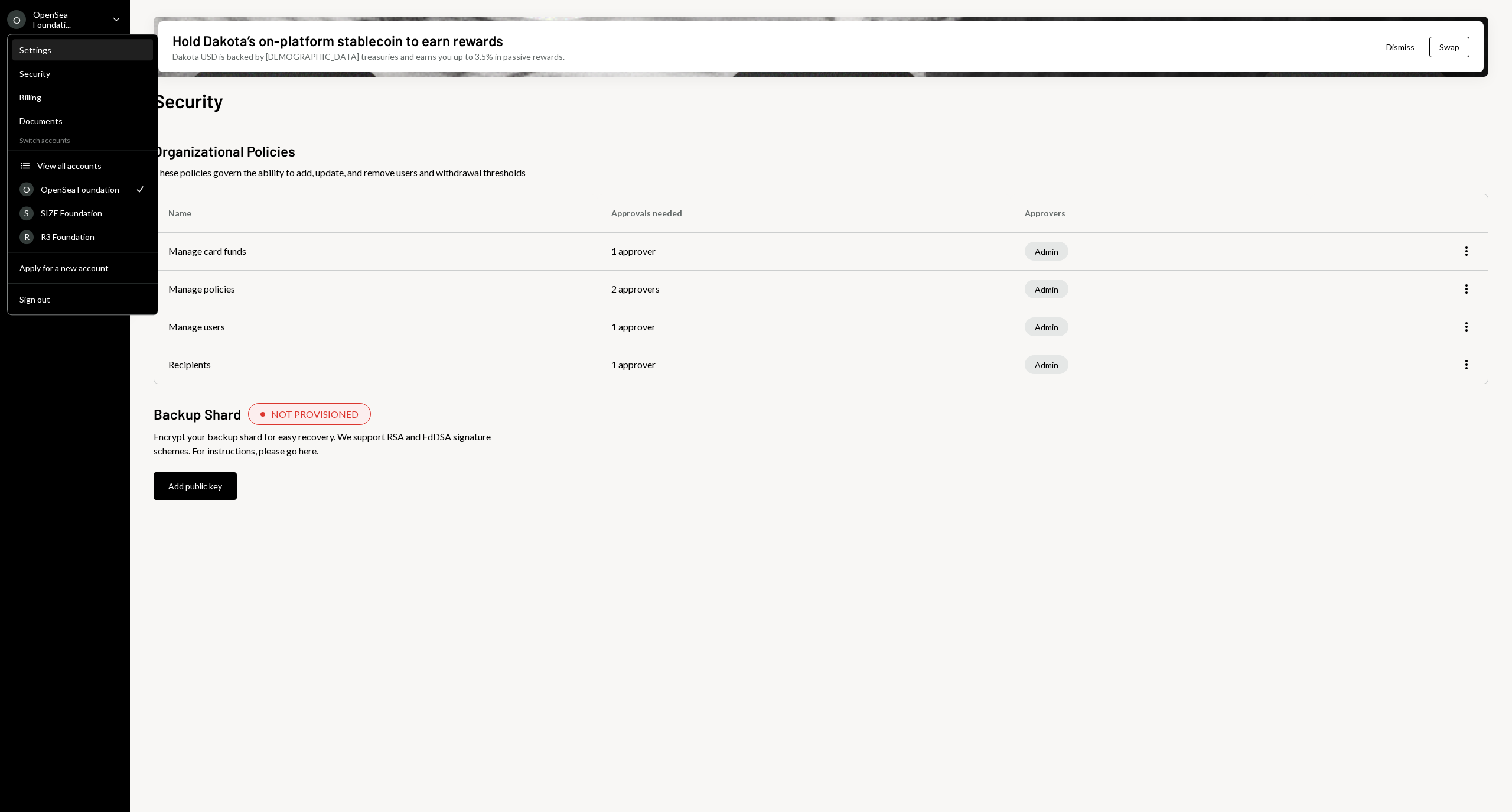
click at [99, 54] on div "Settings" at bounding box center [82, 49] width 126 height 10
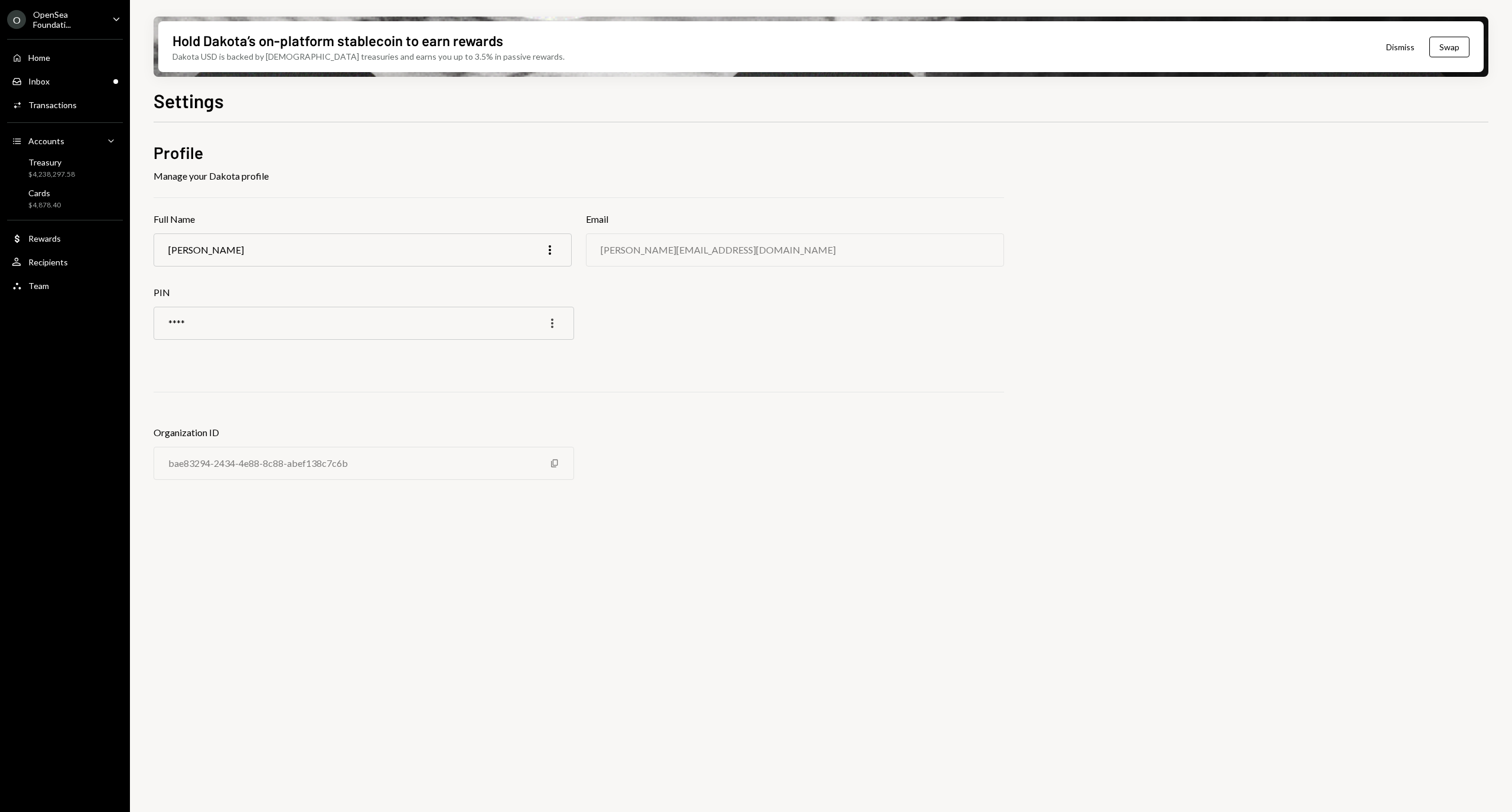
click at [548, 320] on icon "More" at bounding box center [552, 323] width 14 height 14
click at [506, 350] on div "Edit" at bounding box center [525, 348] width 59 height 21
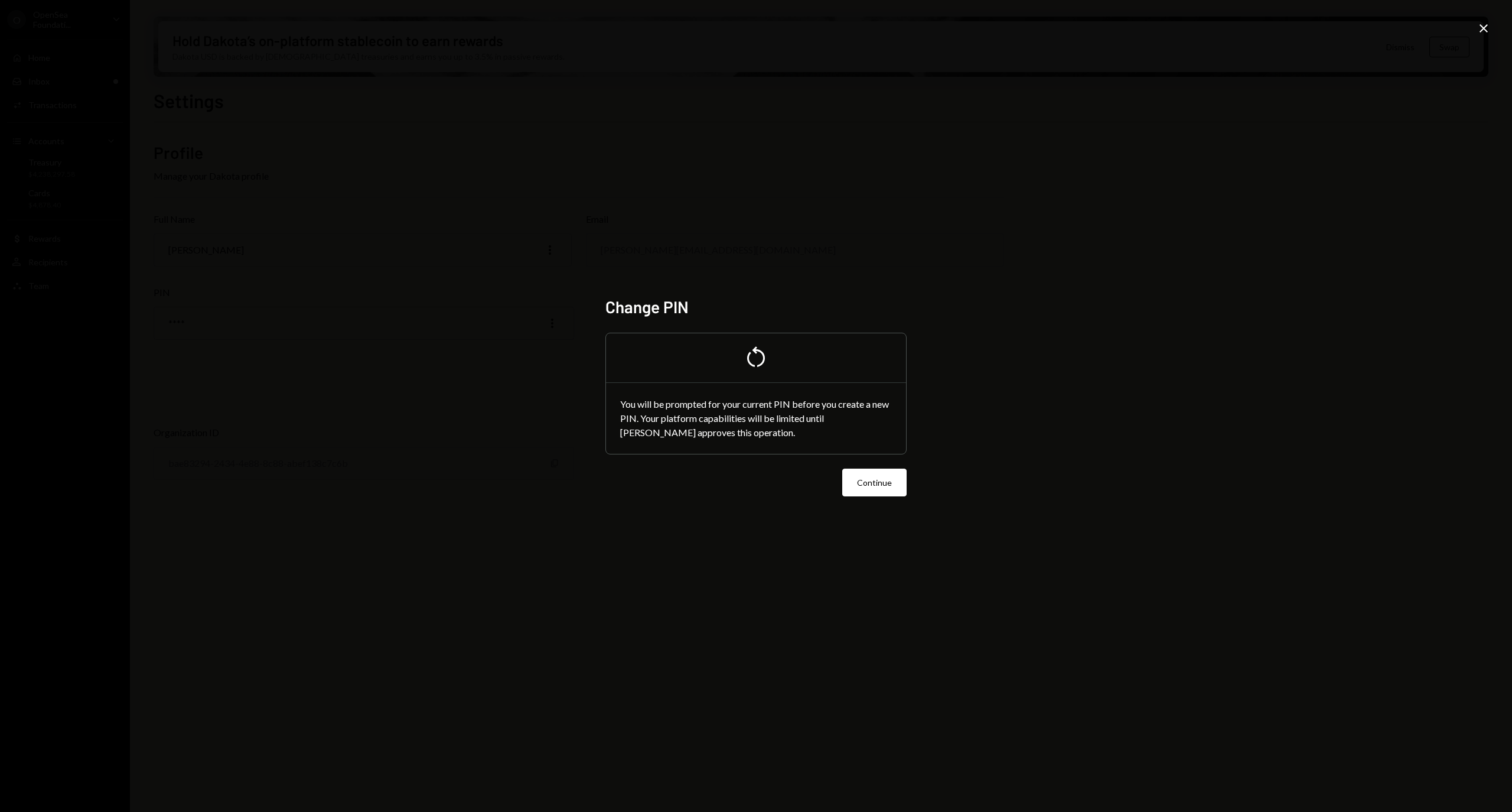
click at [1480, 29] on icon "Close" at bounding box center [1483, 28] width 14 height 14
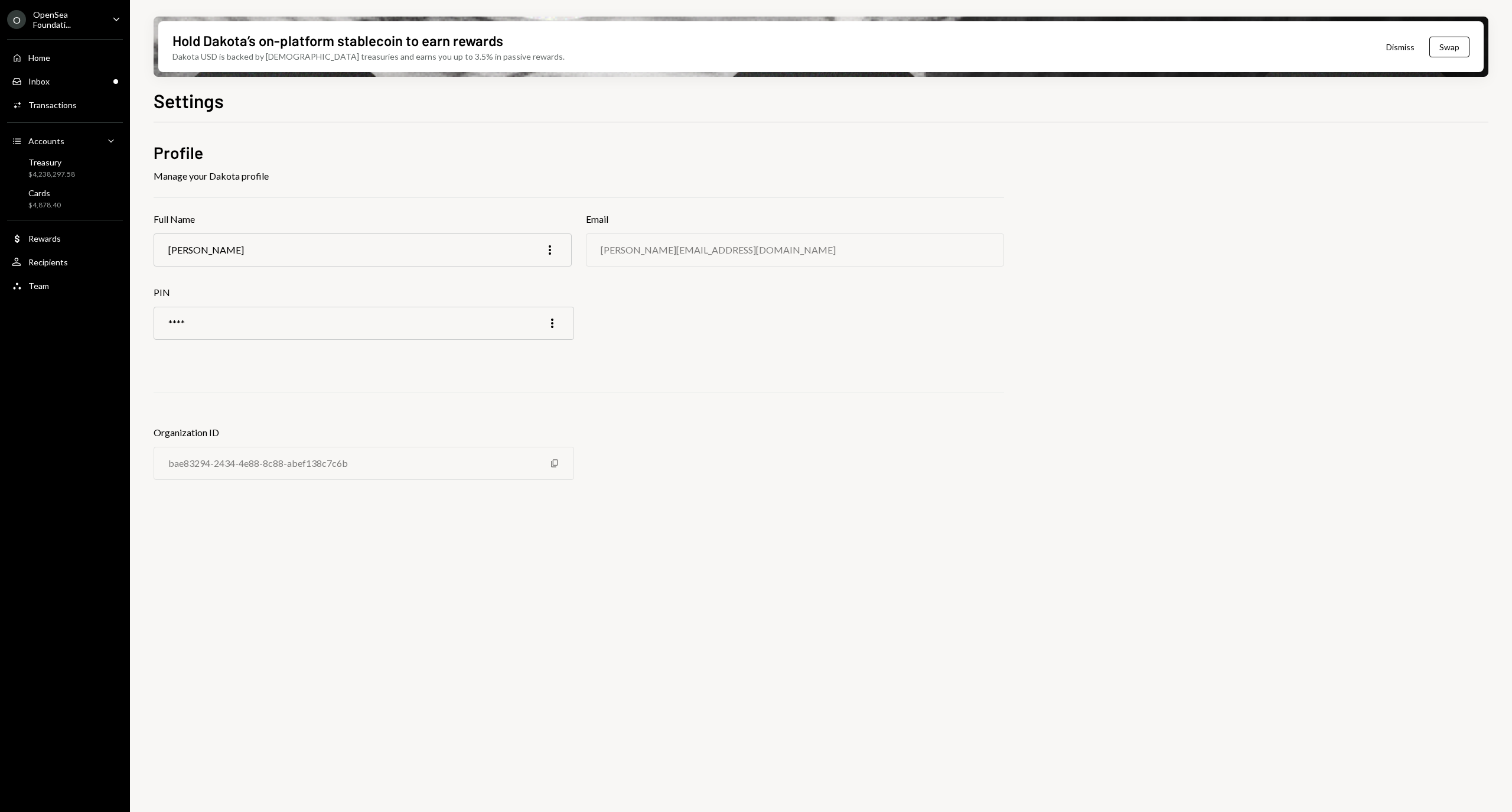
click at [549, 314] on div "**** More" at bounding box center [363, 323] width 421 height 33
click at [551, 320] on icon "button" at bounding box center [552, 323] width 2 height 9
click at [394, 313] on div "**** More" at bounding box center [363, 323] width 421 height 33
click at [273, 315] on div "**** More" at bounding box center [363, 323] width 421 height 33
click at [78, 96] on div "Activities Transactions" at bounding box center [64, 105] width 106 height 20
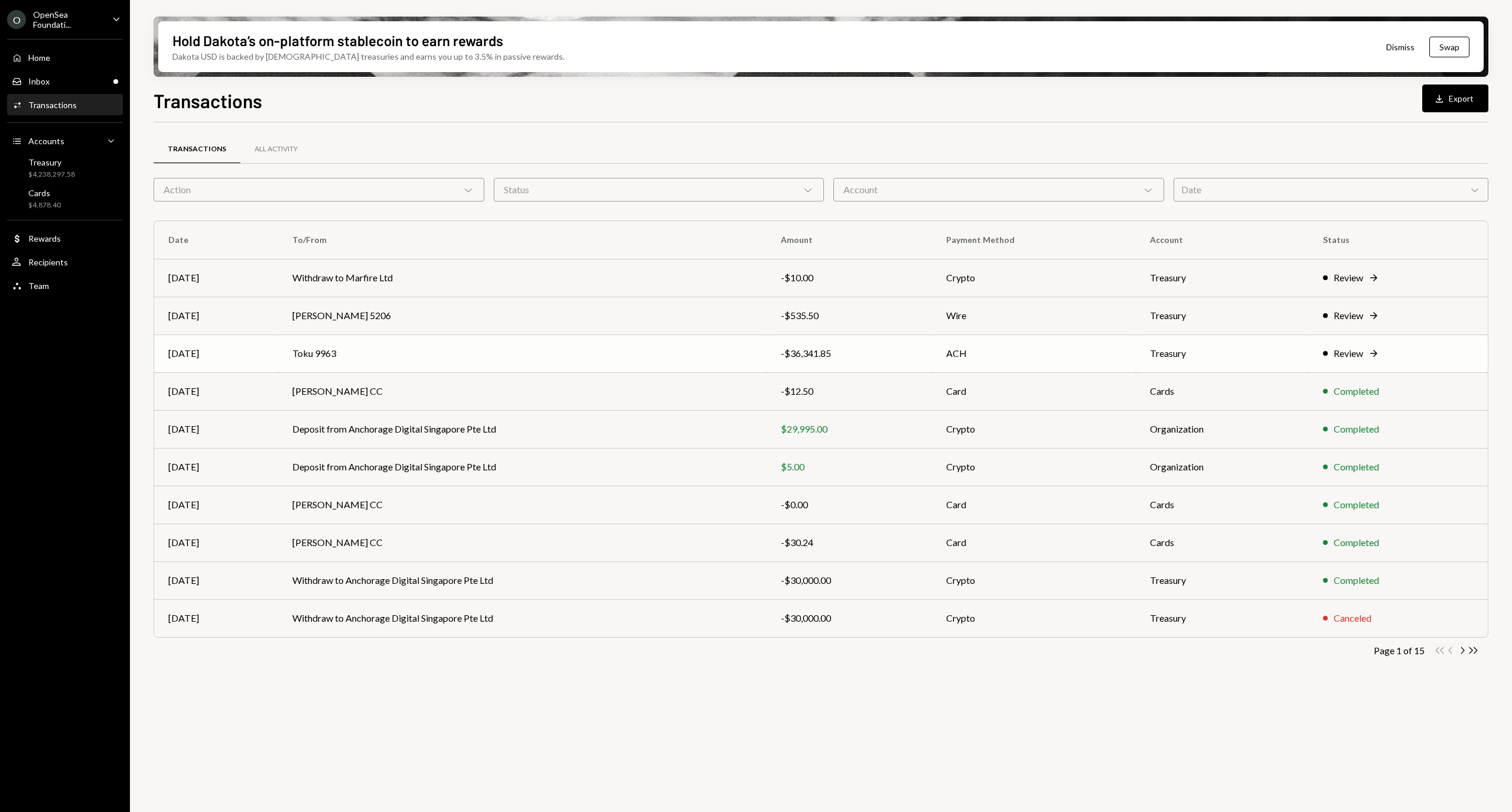
click at [1378, 351] on div "Review Right Arrow" at bounding box center [1398, 353] width 151 height 14
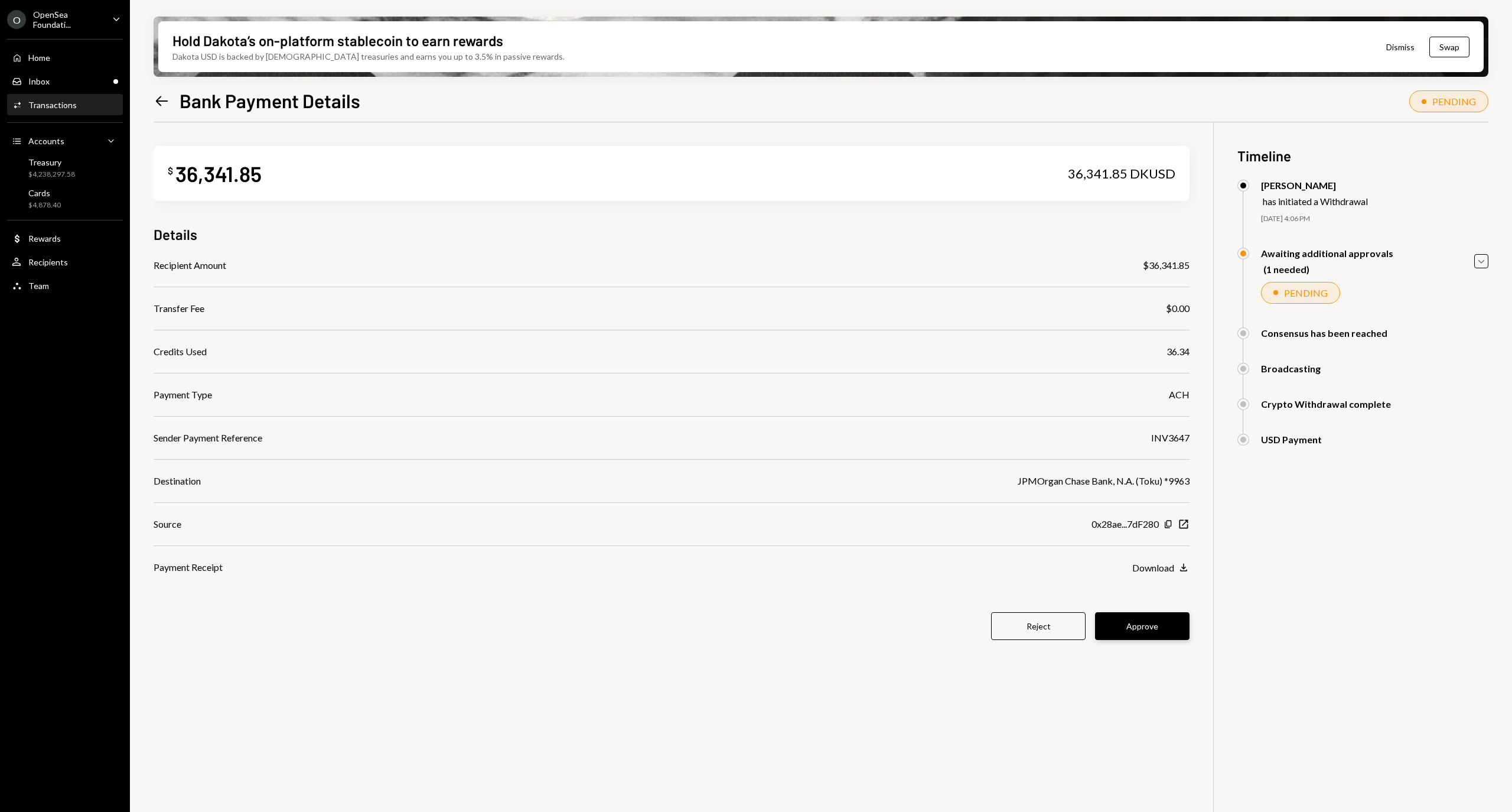
click at [1118, 633] on button "Approve" at bounding box center [1142, 626] width 95 height 28
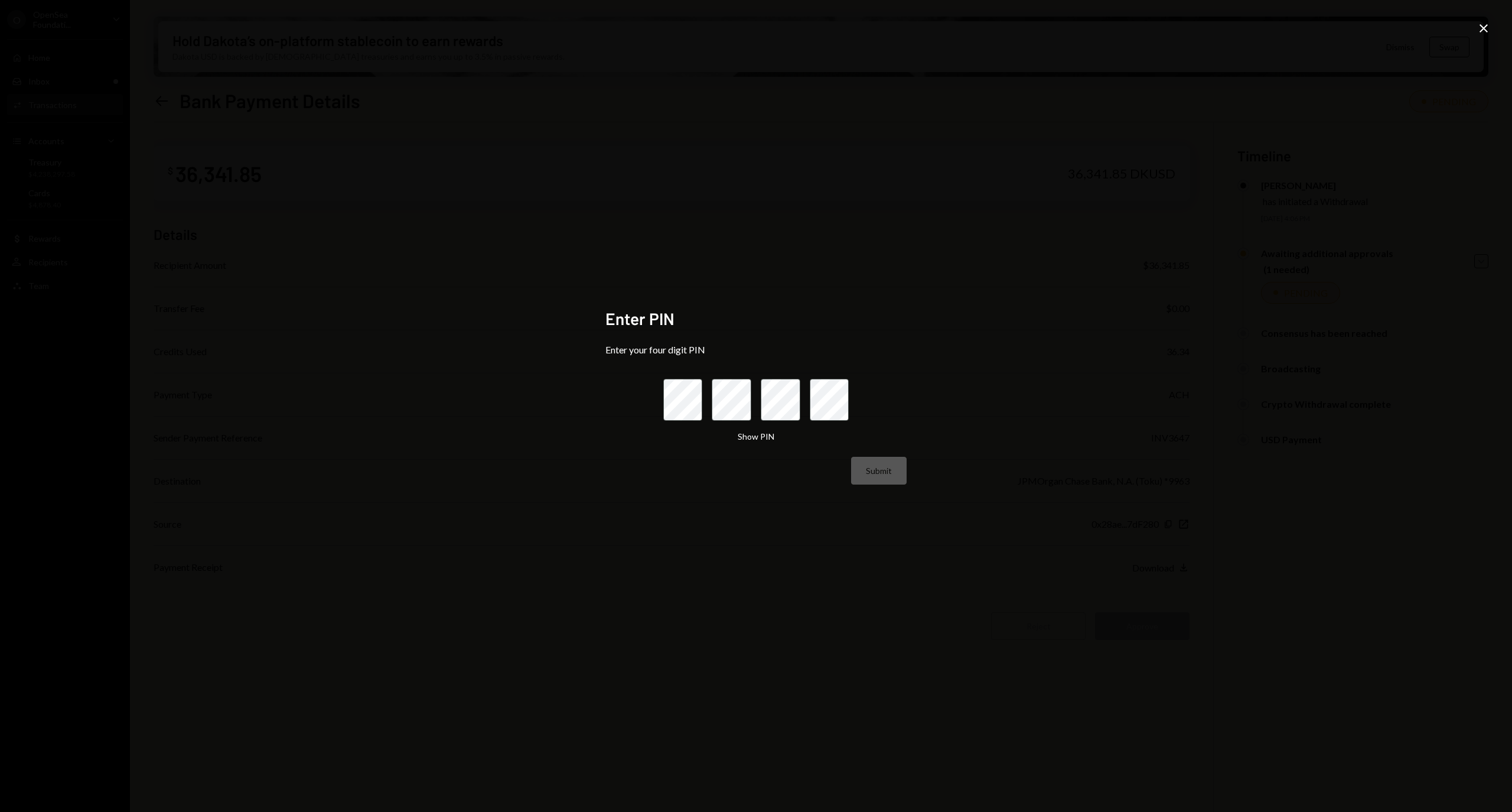
click at [1489, 34] on icon "Close" at bounding box center [1483, 28] width 14 height 14
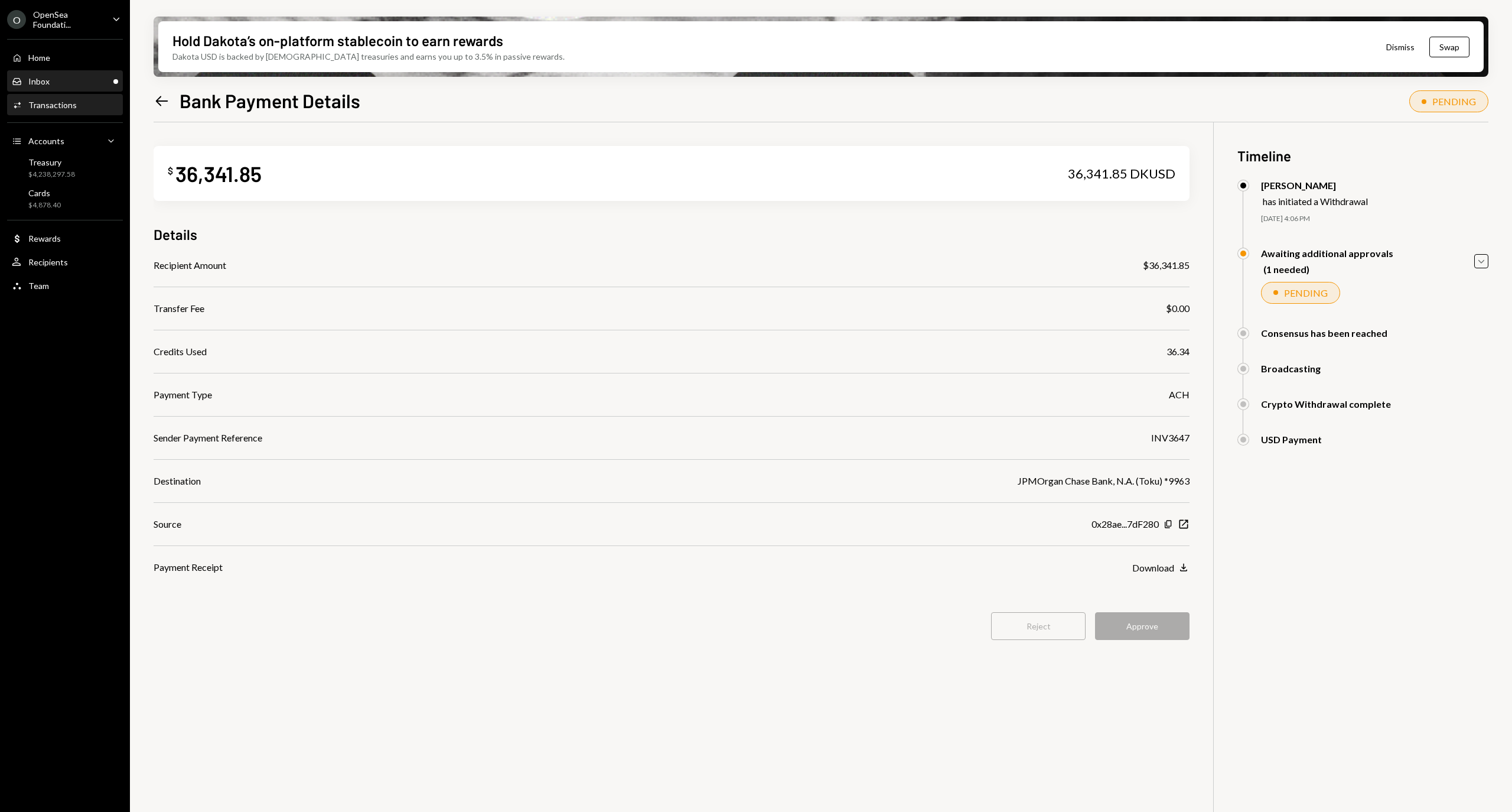
click at [99, 88] on div "Inbox Inbox" at bounding box center [64, 82] width 106 height 20
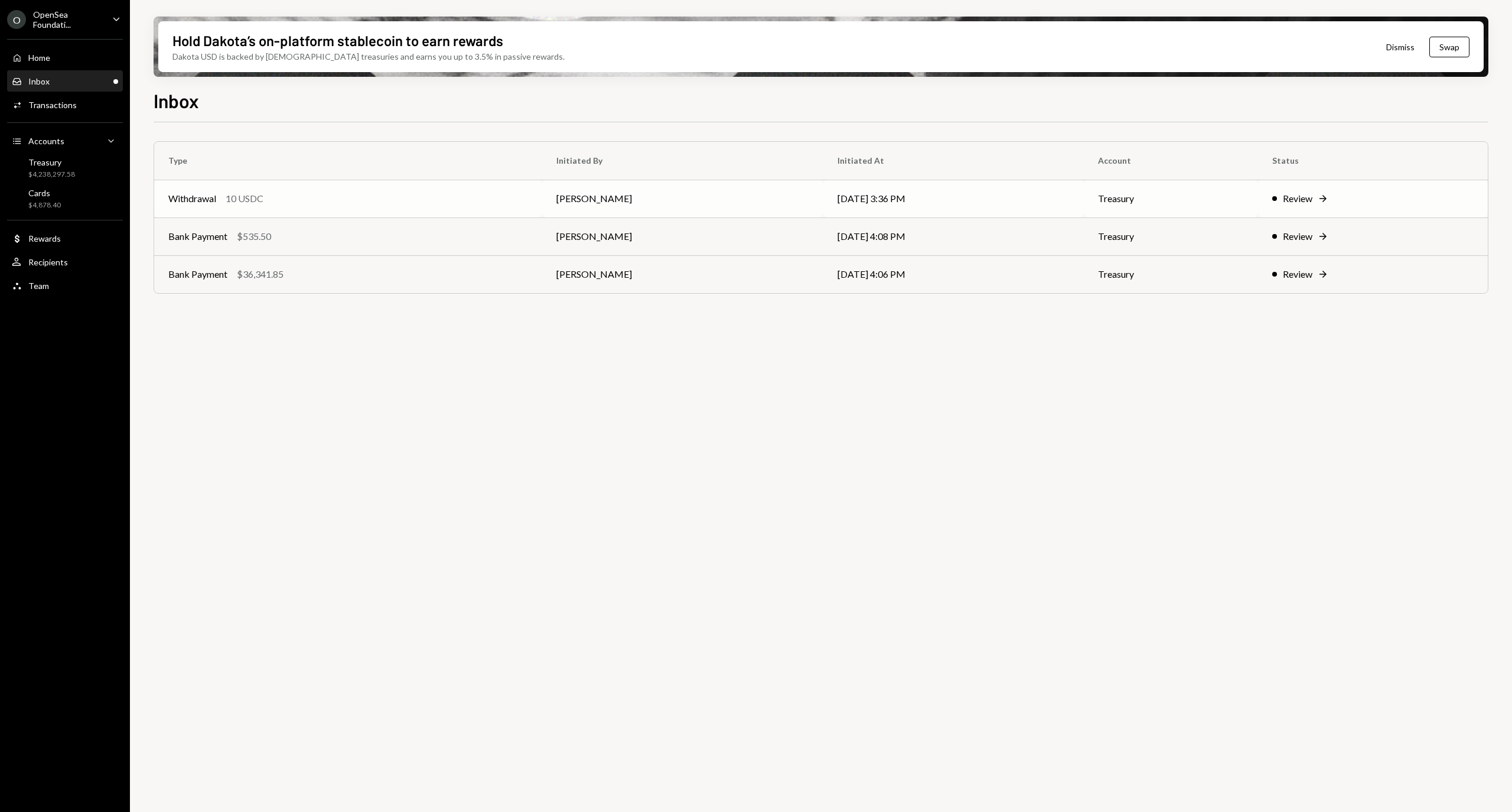
click at [1345, 186] on td "Review Right Arrow" at bounding box center [1373, 199] width 230 height 38
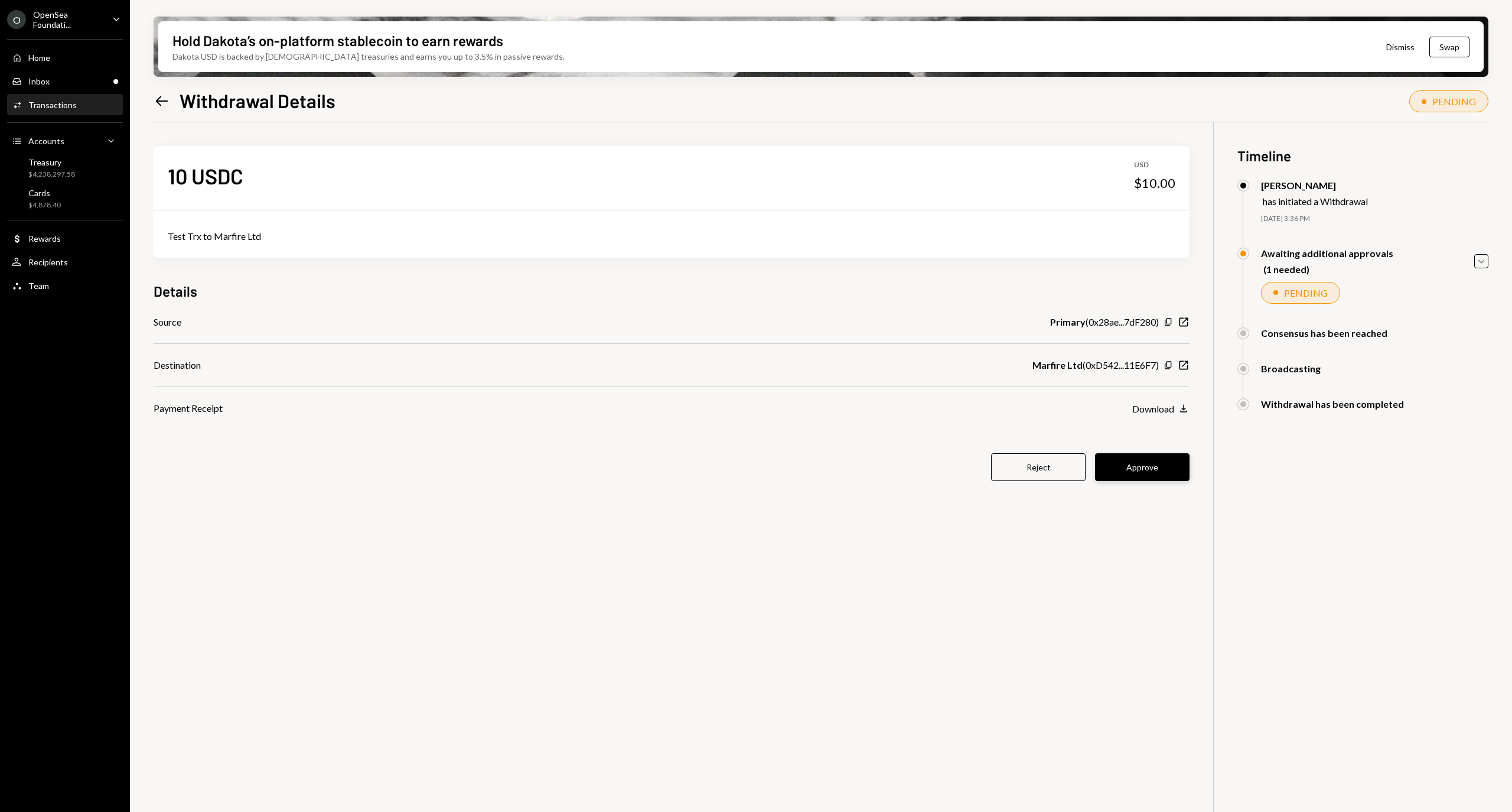
click at [1139, 478] on button "Approve" at bounding box center [1142, 467] width 95 height 28
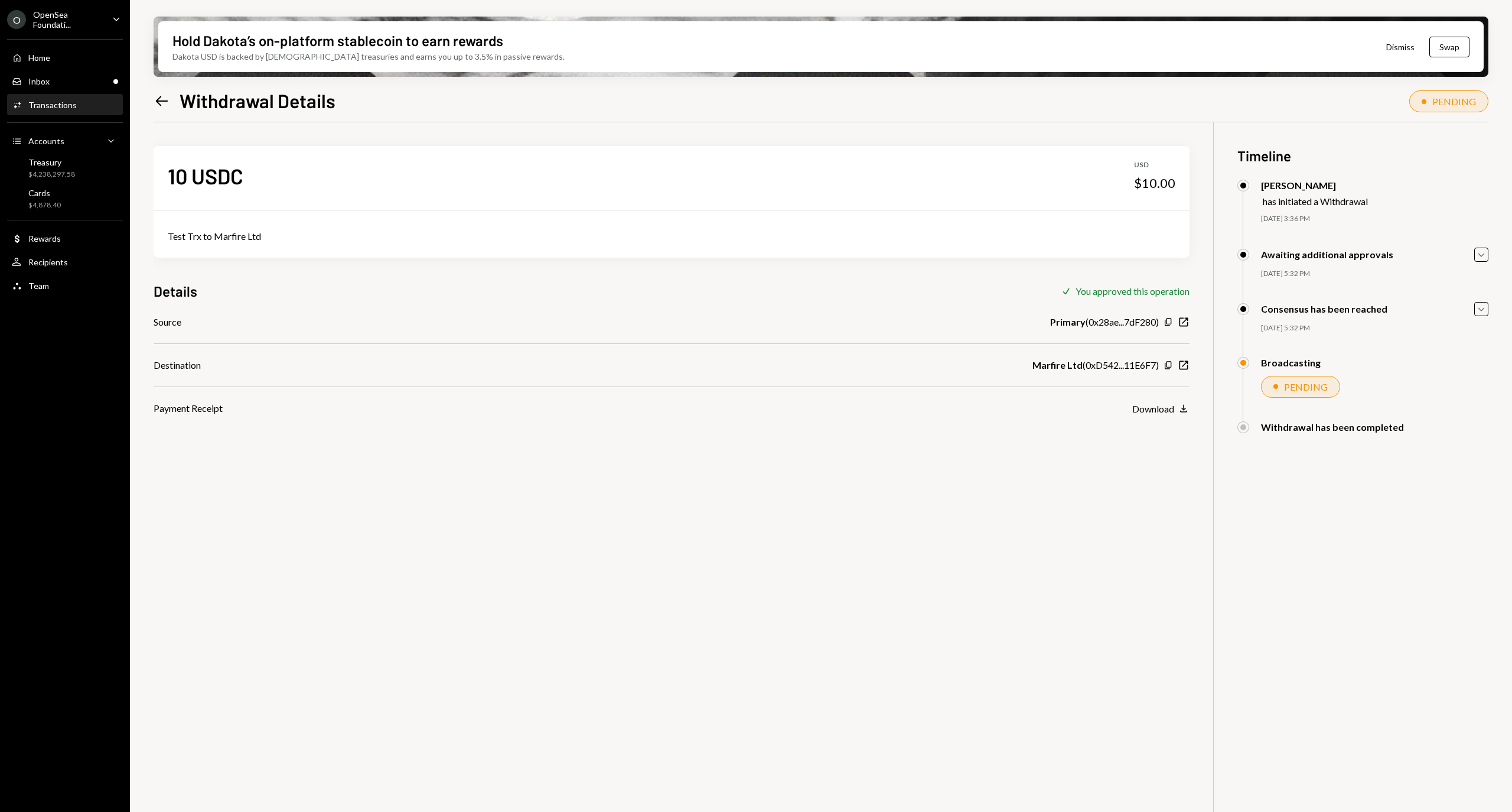
click at [165, 99] on icon "Left Arrow" at bounding box center [161, 101] width 16 height 16
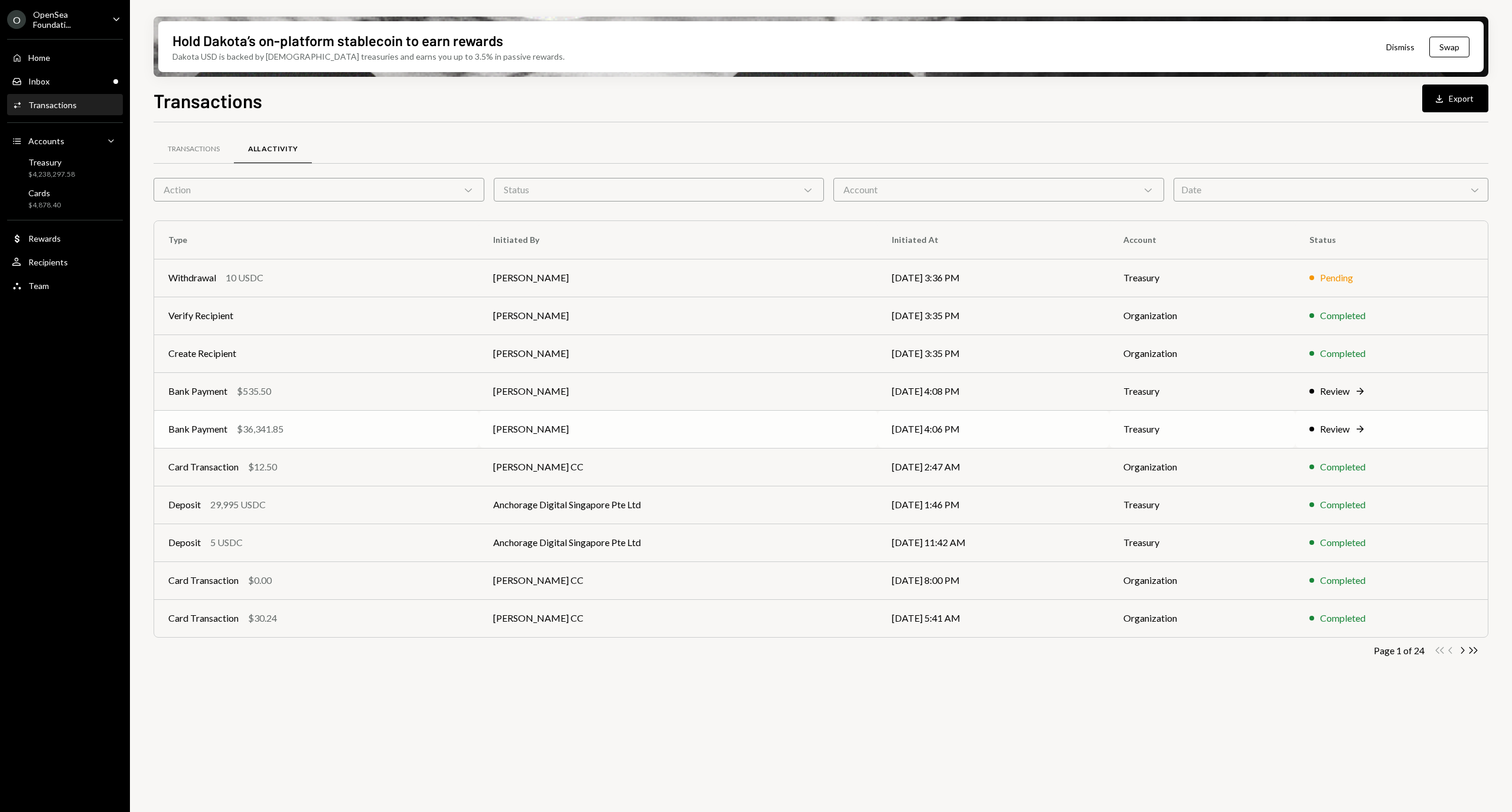
click at [1342, 421] on td "Review Right Arrow" at bounding box center [1391, 429] width 192 height 38
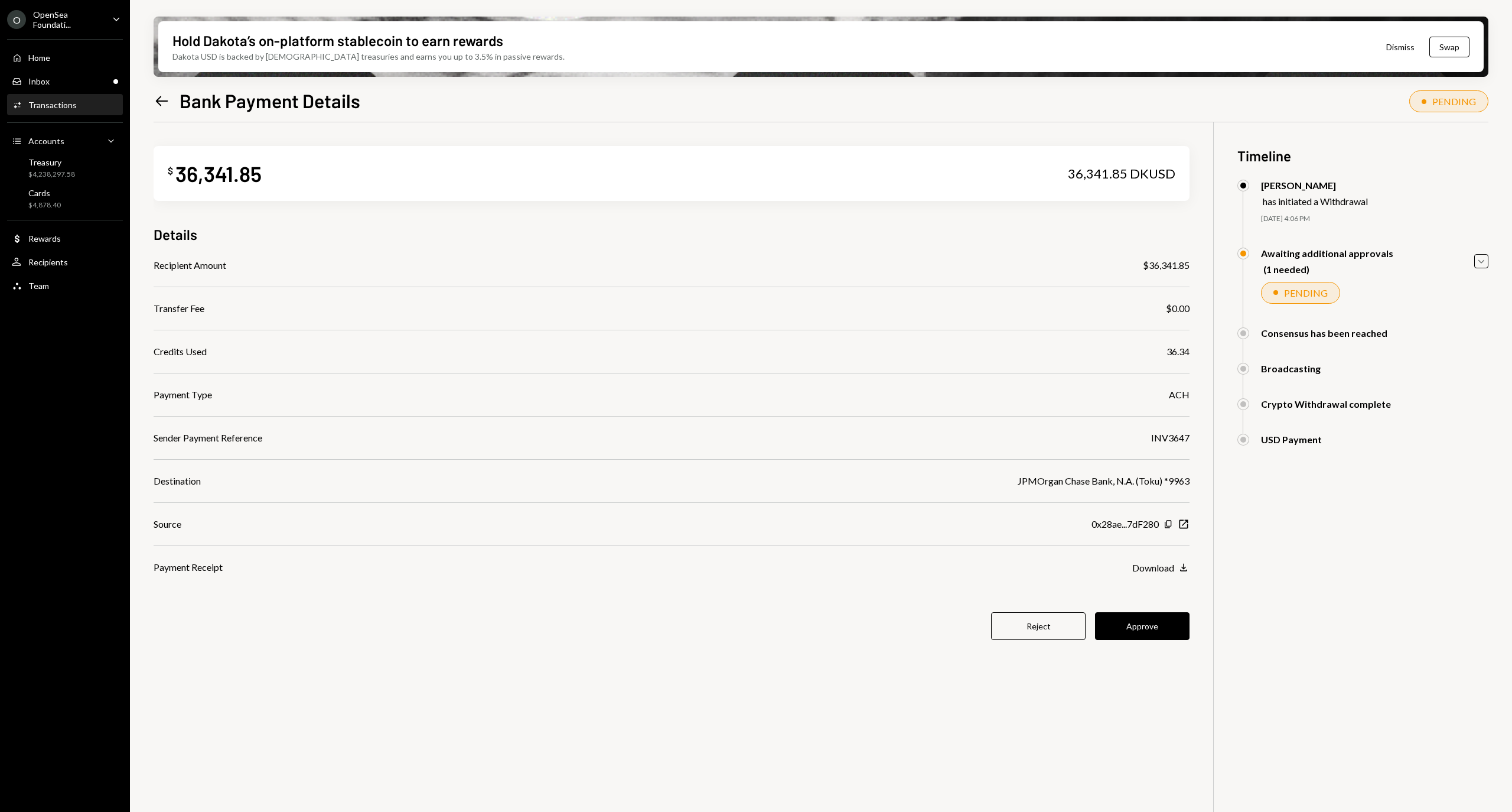
click at [1132, 611] on div "$ 36,341.85 36,341.85 DKUSD Details Recipient Amount $36,341.85 Transfer Fee $0…" at bounding box center [671, 400] width 1036 height 555
click at [1130, 618] on button "Approve" at bounding box center [1142, 626] width 95 height 28
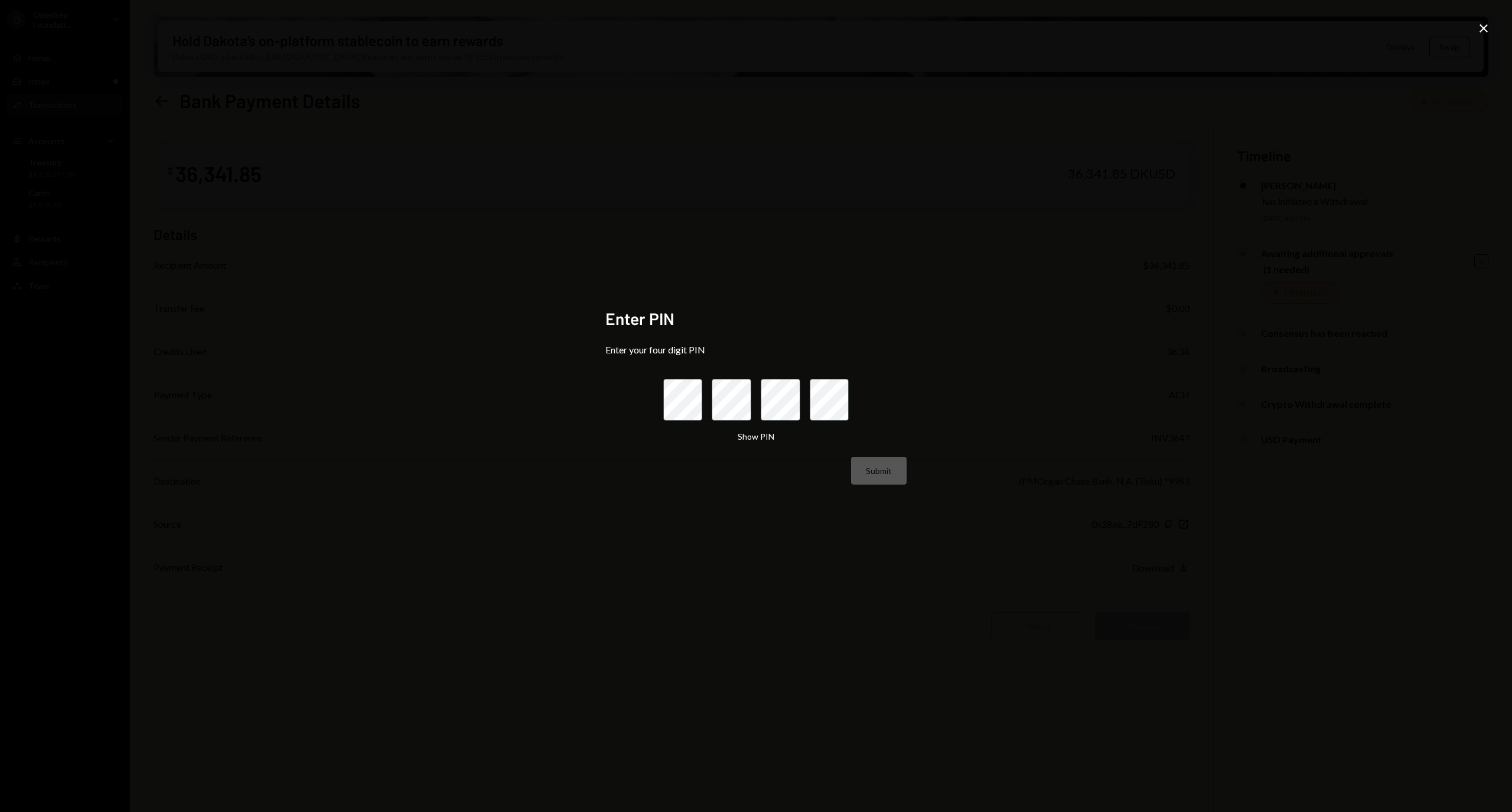
drag, startPoint x: 725, startPoint y: 423, endPoint x: 1020, endPoint y: 570, distance: 329.6
click at [1020, 570] on div "Enter PIN Enter your four digit PIN Show PIN Submit Close" at bounding box center [756, 406] width 1512 height 812
click at [1484, 46] on div "Enter PIN Enter your four digit PIN Show PIN Submit Close" at bounding box center [756, 406] width 1512 height 812
click at [1484, 24] on icon "Close" at bounding box center [1483, 28] width 14 height 14
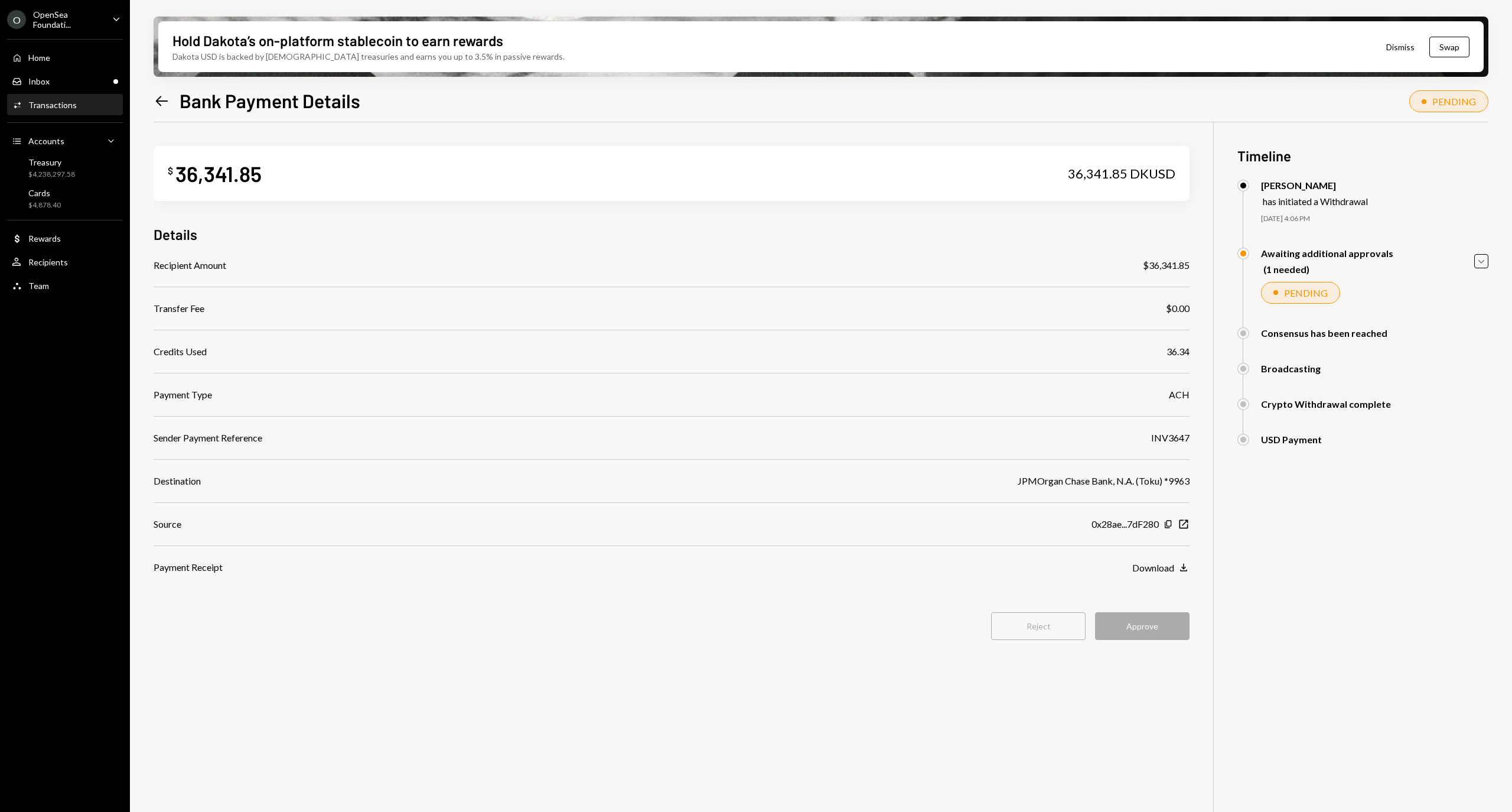
click at [86, 110] on div "Activities Transactions" at bounding box center [64, 105] width 106 height 20
click at [1150, 642] on div "$ 535.50 535.5 DKUSD Details Recipient Amount $535.50 Transfer Fee $0.00 Credit…" at bounding box center [671, 400] width 1036 height 555
click at [1150, 634] on button "Approve" at bounding box center [1142, 626] width 95 height 28
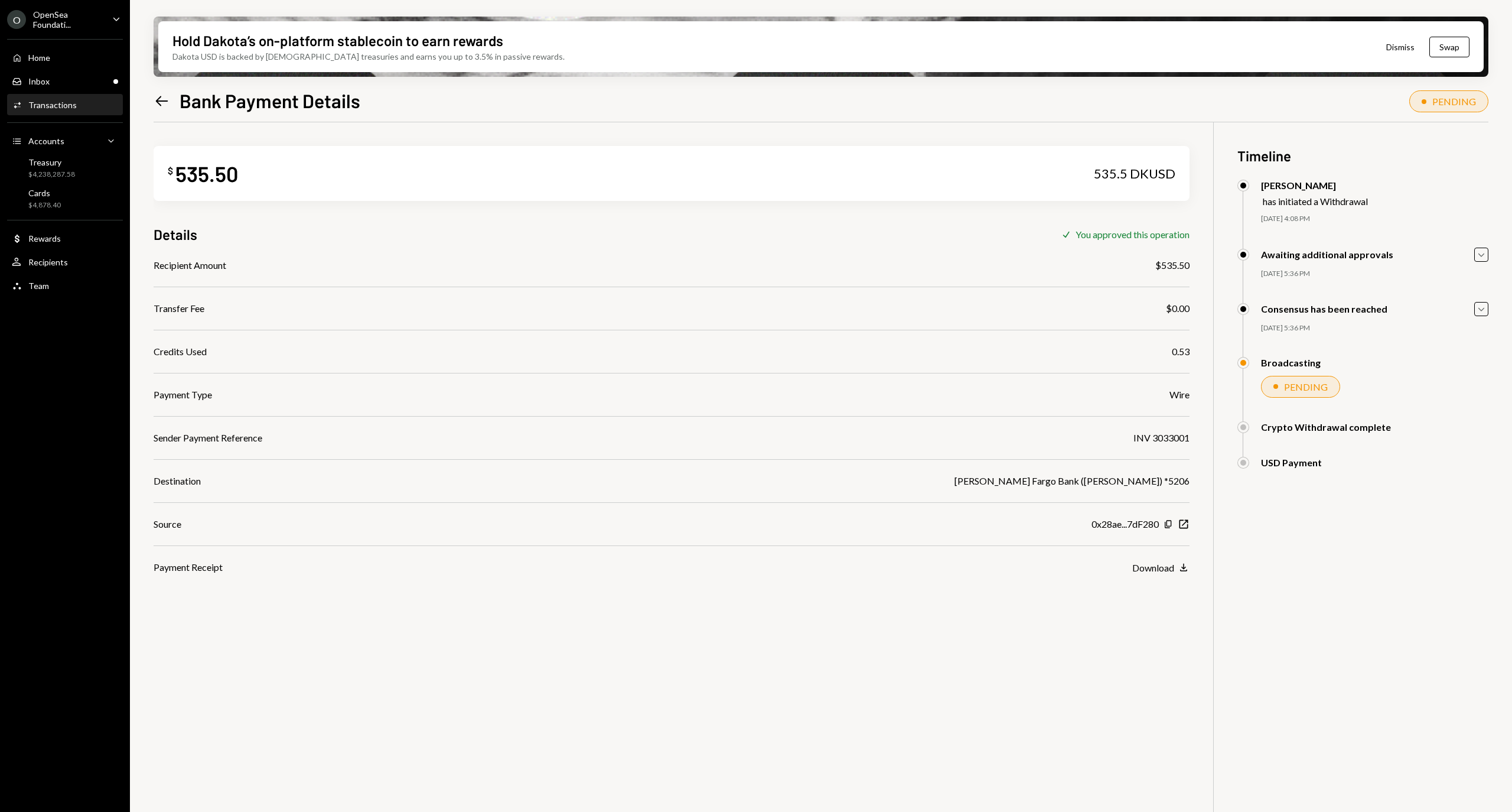
click at [154, 96] on icon "Left Arrow" at bounding box center [161, 101] width 16 height 16
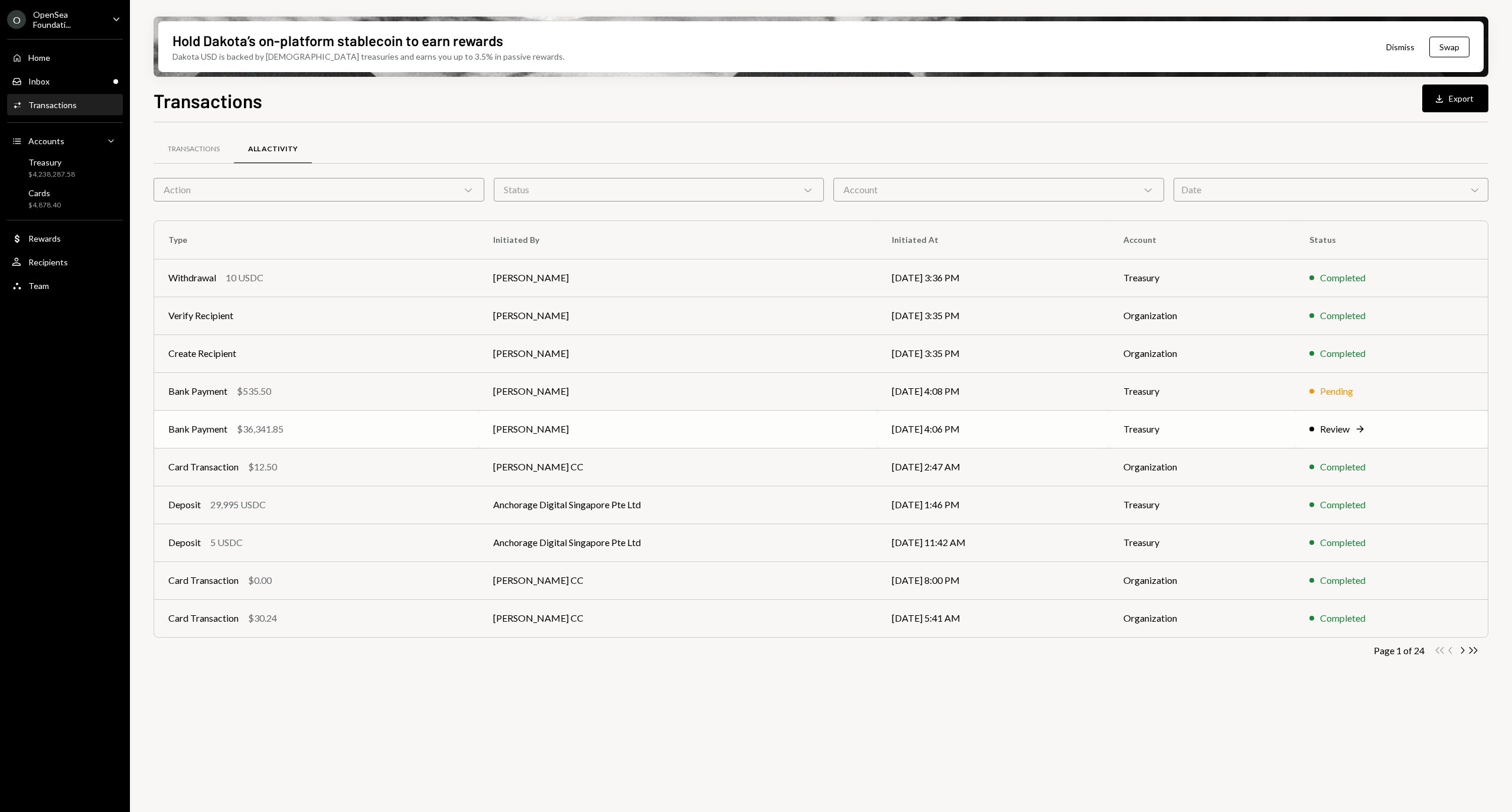
click at [1324, 430] on div "Review" at bounding box center [1334, 428] width 30 height 14
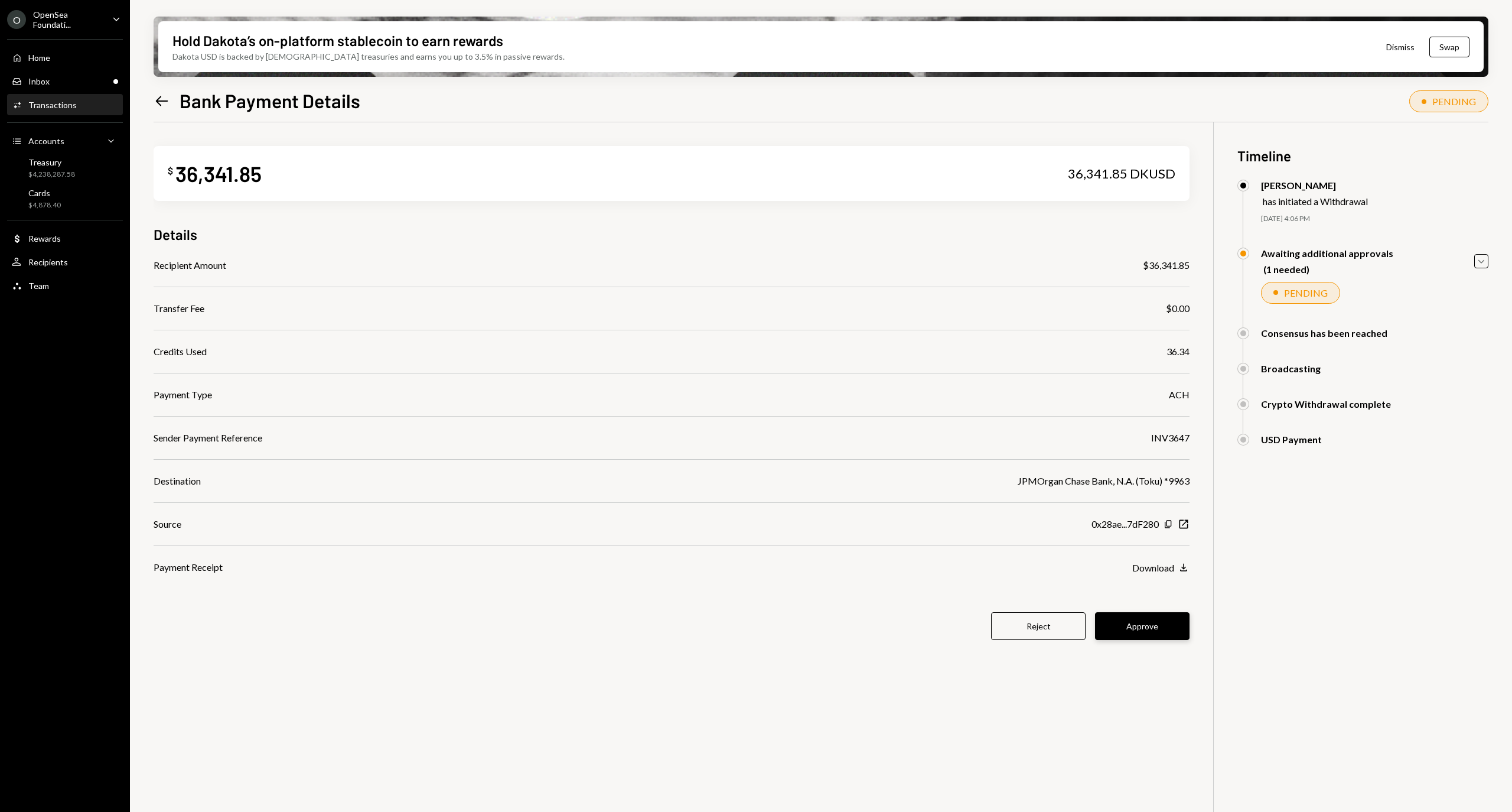
click at [1163, 632] on button "Approve" at bounding box center [1142, 626] width 95 height 28
